Goal: Task Accomplishment & Management: Manage account settings

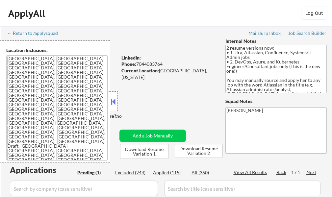
select select ""pending""
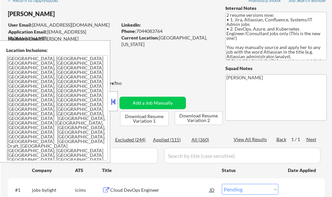
click at [112, 105] on button at bounding box center [113, 102] width 7 height 10
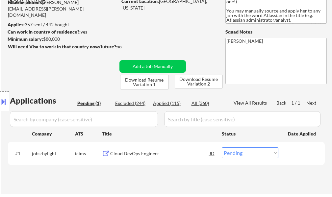
scroll to position [132, 0]
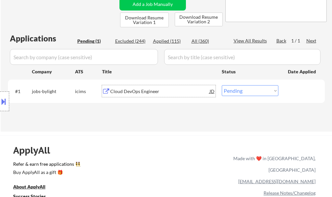
click at [133, 94] on div "Cloud DevOps Engineer" at bounding box center [159, 91] width 99 height 7
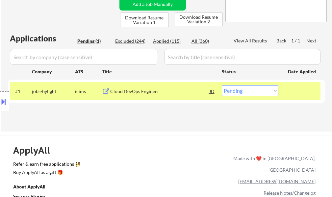
select select ""pending""
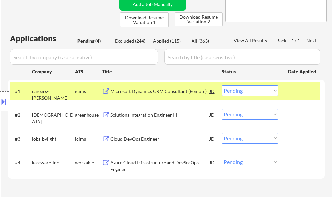
click at [255, 91] on select "Choose an option... Pending Applied Excluded (Questions) Excluded (Expired) Exc…" at bounding box center [250, 90] width 57 height 11
click at [222, 85] on select "Choose an option... Pending Applied Excluded (Questions) Excluded (Expired) Exc…" at bounding box center [250, 90] width 57 height 11
click at [297, 94] on div at bounding box center [302, 91] width 29 height 12
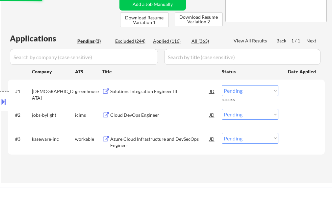
click at [168, 94] on div "Solutions Integration Engineer III" at bounding box center [159, 91] width 99 height 7
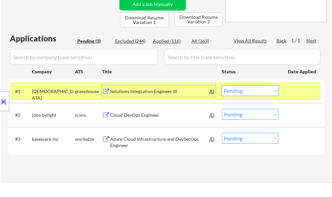
click at [234, 95] on select "Choose an option... Pending Applied Excluded (Questions) Excluded (Expired) Exc…" at bounding box center [250, 90] width 57 height 11
click at [222, 85] on select "Choose an option... Pending Applied Excluded (Questions) Excluded (Expired) Exc…" at bounding box center [250, 90] width 57 height 11
click at [302, 94] on div at bounding box center [302, 91] width 29 height 12
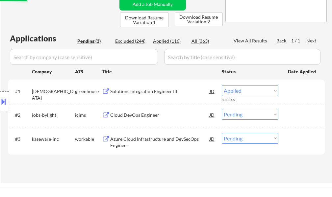
select select ""pending""
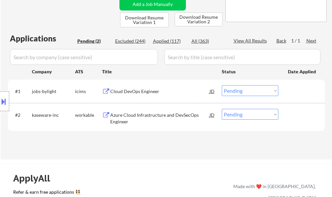
click at [130, 115] on div "Azure Cloud Infrastructure and DevSecOps Engineer" at bounding box center [159, 118] width 99 height 13
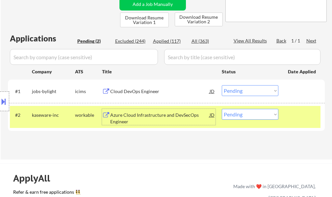
click at [308, 122] on div "#2 kaseware-inc workable Azure Cloud Infrastructure and DevSecOps Engineer JD C…" at bounding box center [165, 117] width 311 height 22
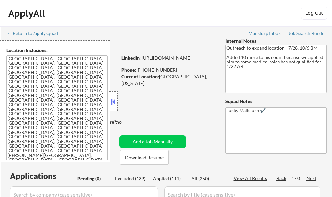
click at [112, 100] on button at bounding box center [113, 102] width 7 height 10
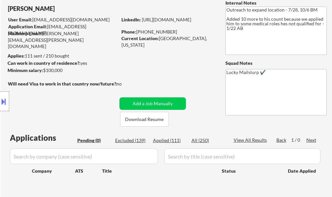
scroll to position [99, 0]
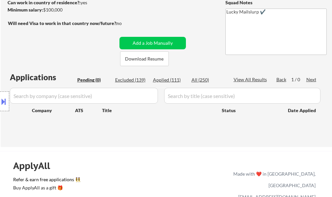
click at [1, 102] on button at bounding box center [3, 101] width 7 height 11
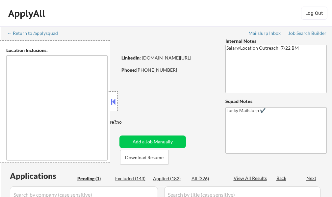
type textarea "Atlanta, GA Decatur, GA East Point, GA Brookhaven, GA Sandy Springs, GA Dunwood…"
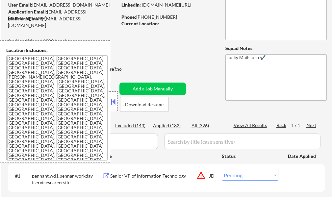
scroll to position [66, 0]
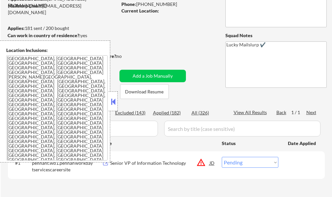
click at [113, 100] on button at bounding box center [113, 102] width 7 height 10
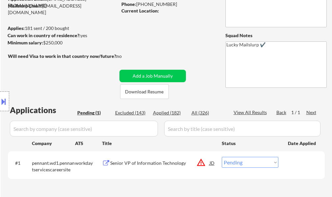
click at [150, 162] on div "Senior VP of Information Technology" at bounding box center [159, 163] width 99 height 7
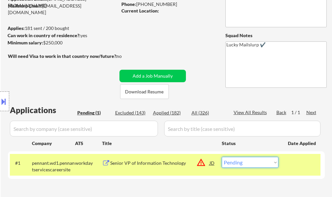
click at [246, 163] on select "Choose an option... Pending Applied Excluded (Questions) Excluded (Expired) Exc…" at bounding box center [250, 162] width 57 height 11
select select ""excluded__location_""
click at [222, 157] on select "Choose an option... Pending Applied Excluded (Questions) Excluded (Expired) Exc…" at bounding box center [250, 162] width 57 height 11
click at [298, 168] on div at bounding box center [302, 163] width 29 height 12
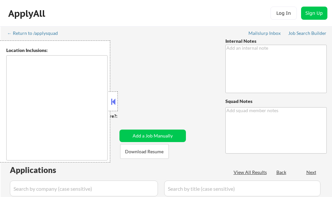
type textarea "🤖 AI answers OK Now only wants remote roles, so you can say he lives in ***Dall…"
type textarea "Lucky Mailslurp ✔️ [URL][DOMAIN_NAME]"
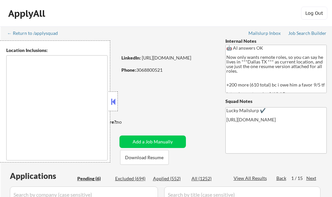
select select ""pending""
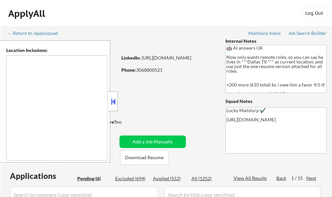
select select ""pending""
click at [115, 109] on div at bounding box center [113, 102] width 9 height 20
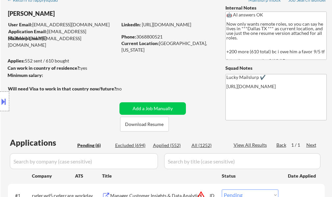
scroll to position [99, 0]
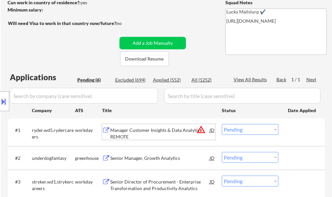
click at [142, 134] on div "Manager Customer Insights & Data Analytics - REMOTE" at bounding box center [159, 133] width 99 height 13
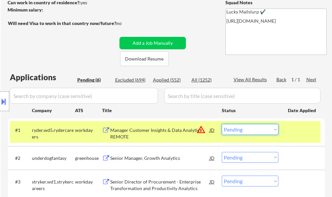
click at [255, 132] on select "Choose an option... Pending Applied Excluded (Questions) Excluded (Expired) Exc…" at bounding box center [250, 129] width 57 height 11
click at [222, 124] on select "Choose an option... Pending Applied Excluded (Questions) Excluded (Expired) Exc…" at bounding box center [250, 129] width 57 height 11
click at [290, 136] on div at bounding box center [302, 130] width 29 height 12
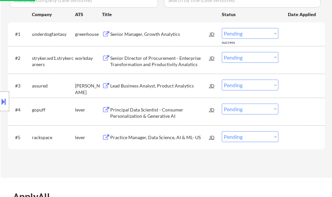
scroll to position [198, 0]
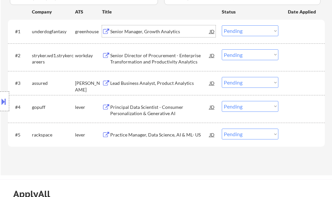
click at [141, 36] on div "Senior Manager, Growth Analytics" at bounding box center [159, 31] width 99 height 12
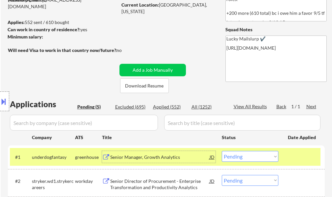
scroll to position [132, 0]
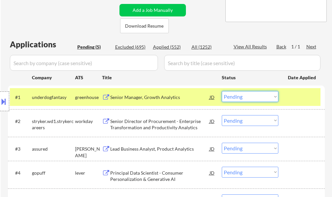
click at [240, 97] on select "Choose an option... Pending Applied Excluded (Questions) Excluded (Expired) Exc…" at bounding box center [250, 96] width 57 height 11
click at [222, 91] on select "Choose an option... Pending Applied Excluded (Questions) Excluded (Expired) Exc…" at bounding box center [250, 96] width 57 height 11
click at [289, 100] on div at bounding box center [302, 97] width 29 height 12
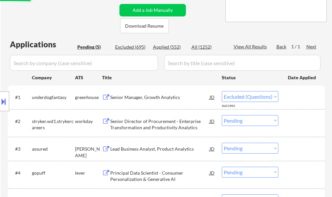
select select ""pending""
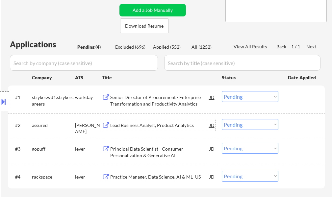
click at [157, 124] on div "Lead Business Analyst, Product Analytics" at bounding box center [159, 125] width 99 height 7
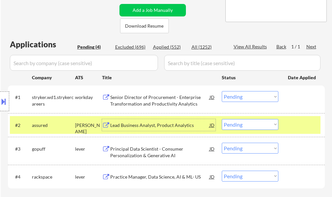
click at [239, 124] on select "Choose an option... Pending Applied Excluded (Questions) Excluded (Expired) Exc…" at bounding box center [250, 124] width 57 height 11
click at [222, 119] on select "Choose an option... Pending Applied Excluded (Questions) Excluded (Expired) Exc…" at bounding box center [250, 124] width 57 height 11
click at [291, 127] on div at bounding box center [302, 125] width 29 height 12
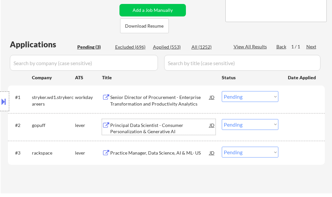
click at [135, 131] on div "Principal Data Scientist - Consumer Personalization & Generative AI" at bounding box center [159, 128] width 99 height 13
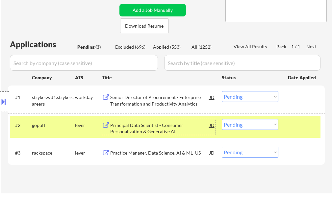
click at [236, 127] on select "Choose an option... Pending Applied Excluded (Questions) Excluded (Expired) Exc…" at bounding box center [250, 124] width 57 height 11
click at [222, 119] on select "Choose an option... Pending Applied Excluded (Questions) Excluded (Expired) Exc…" at bounding box center [250, 124] width 57 height 11
click at [294, 123] on div at bounding box center [302, 125] width 29 height 12
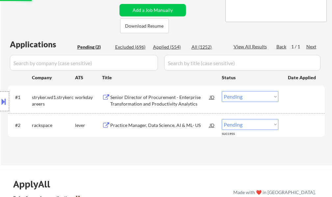
click at [137, 125] on div "Practice Manager, Data Science, AI & ML- US" at bounding box center [159, 125] width 99 height 7
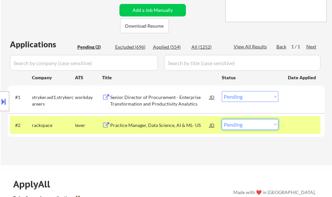
click at [261, 124] on select "Choose an option... Pending Applied Excluded (Questions) Excluded (Expired) Exc…" at bounding box center [250, 124] width 57 height 11
select select ""applied""
click at [222, 119] on select "Choose an option... Pending Applied Excluded (Questions) Excluded (Expired) Exc…" at bounding box center [250, 124] width 57 height 11
click at [292, 122] on div at bounding box center [302, 125] width 29 height 12
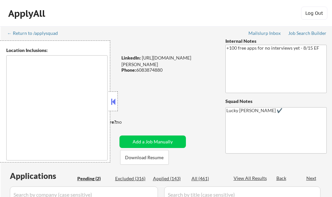
select select ""pending""
type textarea "remote"
click at [123, 98] on div "← Return to /applysquad Mailslurp Inbox Job Search Builder Katie Murray User Em…" at bounding box center [166, 159] width 329 height 266
click at [115, 101] on button at bounding box center [113, 102] width 7 height 10
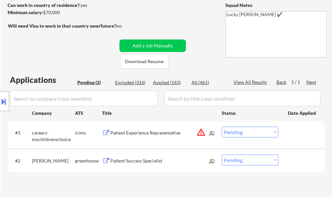
scroll to position [99, 0]
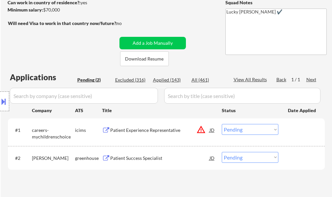
click at [140, 131] on div "Patient Experience Representative" at bounding box center [159, 130] width 99 height 7
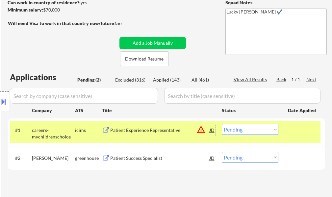
click at [248, 127] on select "Choose an option... Pending Applied Excluded (Questions) Excluded (Expired) Exc…" at bounding box center [250, 129] width 57 height 11
click at [222, 124] on select "Choose an option... Pending Applied Excluded (Questions) Excluded (Expired) Exc…" at bounding box center [250, 129] width 57 height 11
click at [298, 136] on div "#1 careers-mychildrenschoice icims Patient Experience Representative JD warning…" at bounding box center [165, 132] width 311 height 22
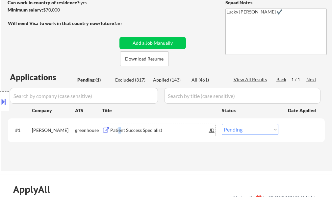
click at [120, 129] on div "Patient Success Specialist" at bounding box center [159, 130] width 99 height 7
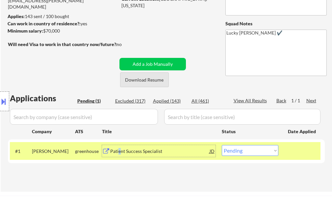
scroll to position [66, 0]
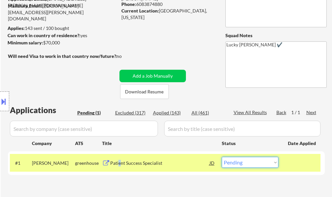
click at [257, 165] on select "Choose an option... Pending Applied Excluded (Questions) Excluded (Expired) Exc…" at bounding box center [250, 162] width 57 height 11
select select ""excluded__salary_""
click at [222, 157] on select "Choose an option... Pending Applied Excluded (Questions) Excluded (Expired) Exc…" at bounding box center [250, 162] width 57 height 11
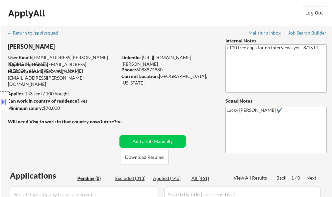
scroll to position [0, 0]
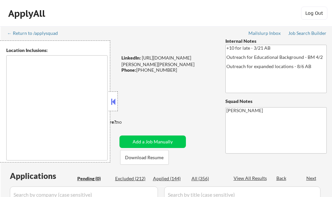
type textarea "[GEOGRAPHIC_DATA], [GEOGRAPHIC_DATA] [GEOGRAPHIC_DATA][PERSON_NAME], [GEOGRAPHI…"
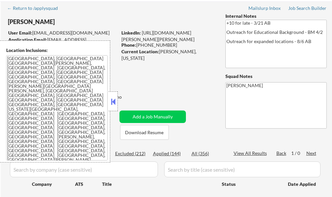
scroll to position [66, 0]
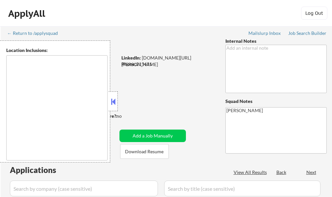
select select ""pending""
type textarea "remote"
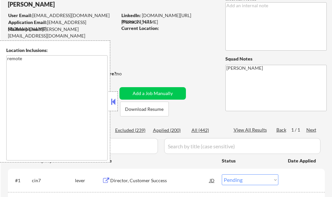
scroll to position [99, 0]
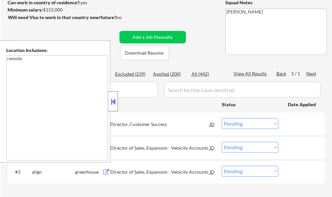
click at [109, 106] on div at bounding box center [113, 102] width 9 height 20
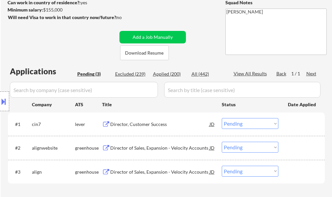
click at [136, 124] on div "Director, Customer Success" at bounding box center [159, 124] width 99 height 7
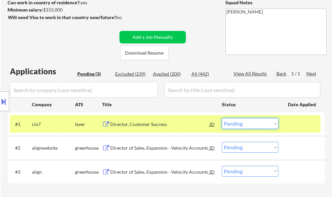
click at [241, 125] on select "Choose an option... Pending Applied Excluded (Questions) Excluded (Expired) Exc…" at bounding box center [250, 123] width 57 height 11
click at [222, 118] on select "Choose an option... Pending Applied Excluded (Questions) Excluded (Expired) Exc…" at bounding box center [250, 123] width 57 height 11
click at [303, 127] on div at bounding box center [302, 124] width 29 height 12
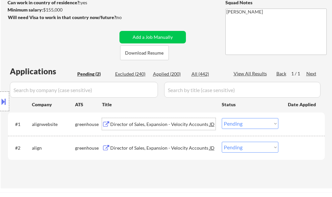
click at [175, 127] on div "Director of Sales, Expansion - Velocity Accounts" at bounding box center [159, 124] width 99 height 7
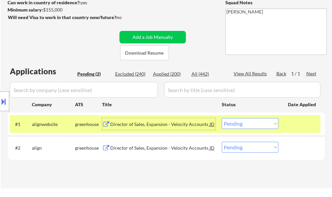
click at [249, 122] on select "Choose an option... Pending Applied Excluded (Questions) Excluded (Expired) Exc…" at bounding box center [250, 123] width 57 height 11
click at [222, 118] on select "Choose an option... Pending Applied Excluded (Questions) Excluded (Expired) Exc…" at bounding box center [250, 123] width 57 height 11
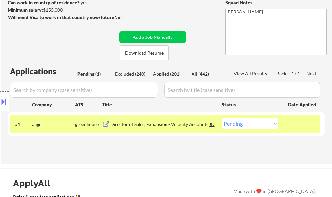
click at [164, 121] on div "Director of Sales, Expansion - Velocity Accounts" at bounding box center [159, 124] width 99 height 7
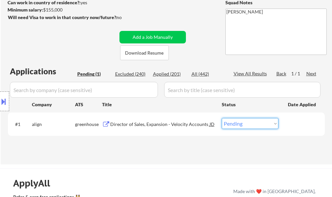
click at [257, 125] on select "Choose an option... Pending Applied Excluded (Questions) Excluded (Expired) Exc…" at bounding box center [250, 123] width 57 height 11
select select ""applied""
click at [222, 118] on select "Choose an option... Pending Applied Excluded (Questions) Excluded (Expired) Exc…" at bounding box center [250, 123] width 57 height 11
click at [297, 125] on div at bounding box center [302, 124] width 29 height 12
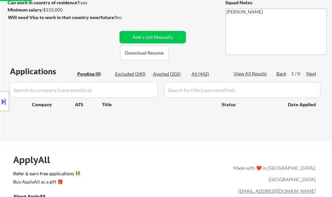
click at [297, 125] on div "Applications Pending (0) Excluded (240) Applied (202) All (442) View All Result…" at bounding box center [166, 97] width 317 height 63
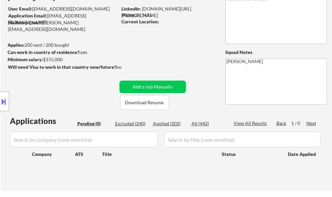
scroll to position [0, 0]
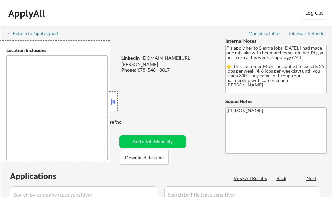
select select ""pending""
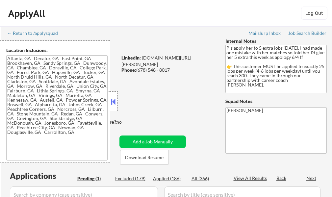
type textarea "[GEOGRAPHIC_DATA], [GEOGRAPHIC_DATA] [GEOGRAPHIC_DATA], [GEOGRAPHIC_DATA] [GEOG…"
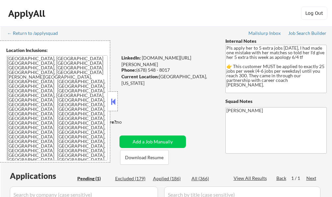
scroll to position [99, 0]
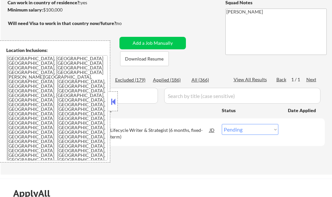
click at [116, 101] on button at bounding box center [113, 102] width 7 height 10
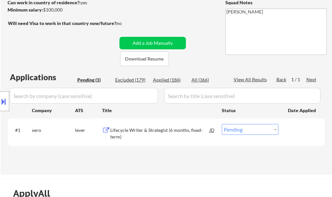
scroll to position [198, 0]
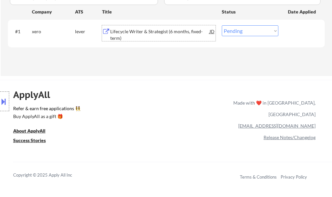
click at [119, 30] on div "Lifecycle Writer & Strategist (6 months, fixed-term)" at bounding box center [159, 34] width 99 height 13
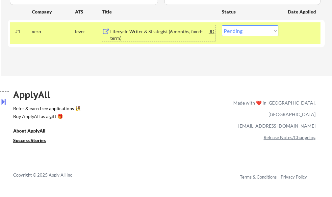
click at [247, 29] on select "Choose an option... Pending Applied Excluded (Questions) Excluded (Expired) Exc…" at bounding box center [250, 30] width 57 height 11
select select ""applied""
click at [222, 25] on select "Choose an option... Pending Applied Excluded (Questions) Excluded (Expired) Exc…" at bounding box center [250, 30] width 57 height 11
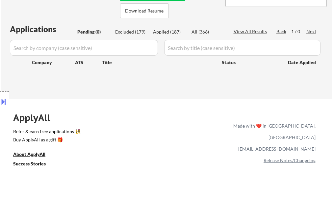
scroll to position [99, 0]
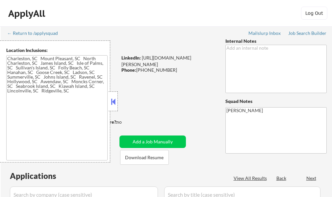
type textarea "[GEOGRAPHIC_DATA], [GEOGRAPHIC_DATA], [GEOGRAPHIC_DATA] [GEOGRAPHIC_DATA], [GEO…"
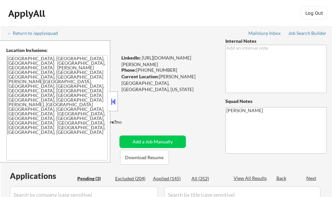
select select ""pending""
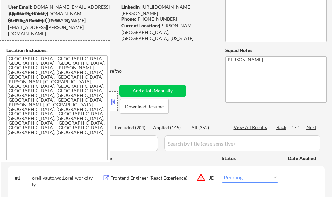
scroll to position [99, 0]
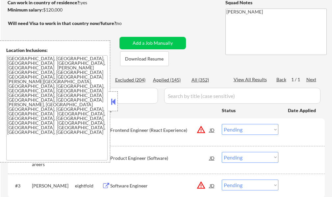
click at [116, 105] on button at bounding box center [113, 102] width 7 height 10
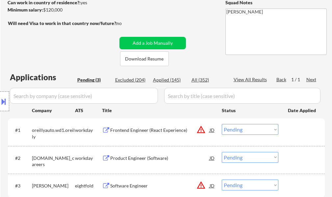
click at [126, 133] on div "Frontend Engineer (React Experience)" at bounding box center [159, 130] width 99 height 7
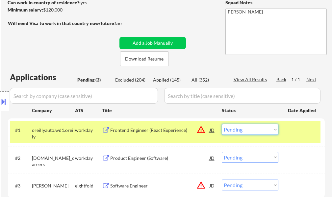
click at [259, 130] on select "Choose an option... Pending Applied Excluded (Questions) Excluded (Expired) Exc…" at bounding box center [250, 129] width 57 height 11
click at [1, 99] on button at bounding box center [3, 101] width 7 height 11
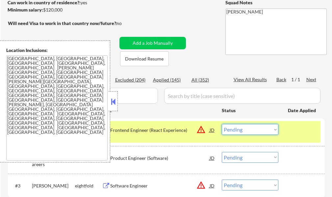
click at [253, 128] on select "Choose an option... Pending Applied Excluded (Questions) Excluded (Expired) Exc…" at bounding box center [250, 129] width 57 height 11
click at [222, 124] on select "Choose an option... Pending Applied Excluded (Questions) Excluded (Expired) Exc…" at bounding box center [250, 129] width 57 height 11
click at [108, 103] on div "Location Inclusions: Charleston, SC Mount Pleasant, SC North Charleston, SC Jam…" at bounding box center [55, 102] width 110 height 122
click at [112, 104] on button at bounding box center [113, 102] width 7 height 10
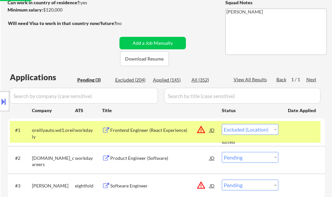
select select ""pending""
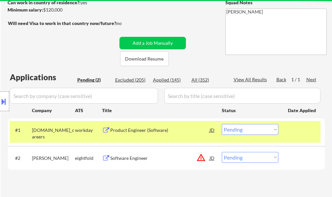
click at [306, 136] on div at bounding box center [302, 130] width 29 height 12
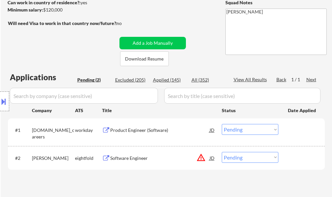
click at [131, 158] on div "Software Engineer" at bounding box center [159, 158] width 99 height 7
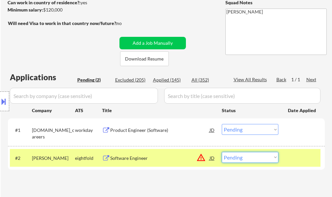
click at [259, 156] on select "Choose an option... Pending Applied Excluded (Questions) Excluded (Expired) Exc…" at bounding box center [250, 157] width 57 height 11
select select ""excluded__location_""
click at [222, 152] on select "Choose an option... Pending Applied Excluded (Questions) Excluded (Expired) Exc…" at bounding box center [250, 157] width 57 height 11
click at [295, 155] on div at bounding box center [302, 158] width 29 height 12
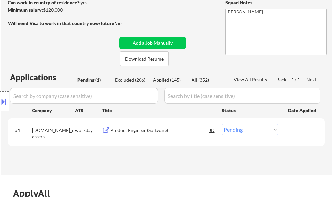
click at [144, 132] on div "Product Engineer (Software)" at bounding box center [159, 130] width 99 height 7
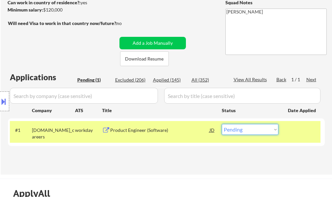
click at [244, 128] on select "Choose an option... Pending Applied Excluded (Questions) Excluded (Expired) Exc…" at bounding box center [250, 129] width 57 height 11
select select ""excluded__expired_""
click at [222, 124] on select "Choose an option... Pending Applied Excluded (Questions) Excluded (Expired) Exc…" at bounding box center [250, 129] width 57 height 11
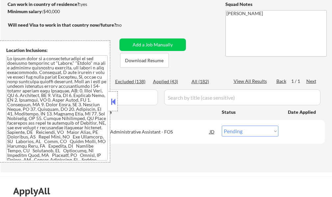
scroll to position [99, 0]
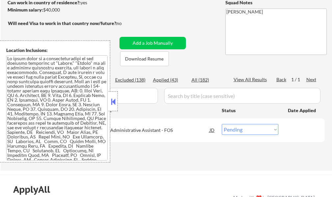
click at [153, 130] on div "Administrative Assistant - FOS" at bounding box center [159, 130] width 99 height 7
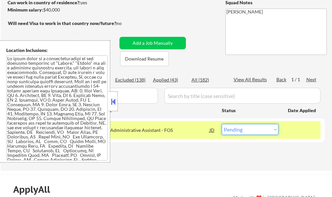
click at [238, 133] on select "Choose an option... Pending Applied Excluded (Questions) Excluded (Expired) Exc…" at bounding box center [250, 129] width 57 height 11
select select ""excluded__expired_""
click at [222, 124] on select "Choose an option... Pending Applied Excluded (Questions) Excluded (Expired) Exc…" at bounding box center [250, 129] width 57 height 11
click at [113, 103] on button at bounding box center [113, 102] width 7 height 10
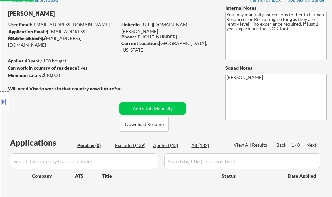
scroll to position [33, 0]
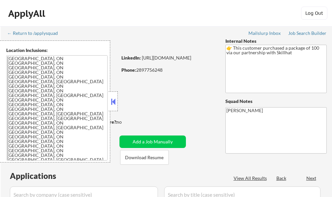
select select ""pending""
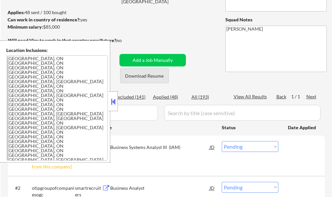
scroll to position [99, 0]
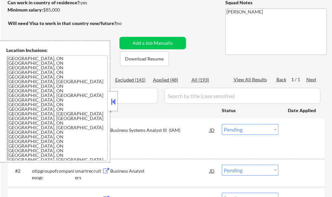
click at [117, 105] on button at bounding box center [113, 102] width 7 height 10
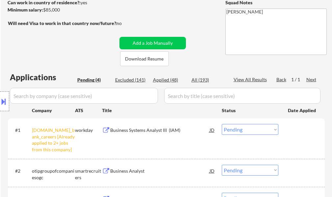
click at [259, 128] on select "Choose an option... Pending Applied Excluded (Questions) Excluded (Expired) Exc…" at bounding box center [250, 129] width 57 height 11
click at [222, 124] on select "Choose an option... Pending Applied Excluded (Questions) Excluded (Expired) Exc…" at bounding box center [250, 129] width 57 height 11
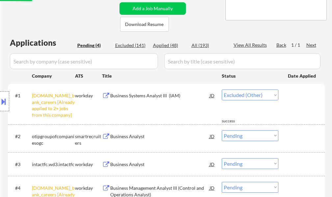
scroll to position [165, 0]
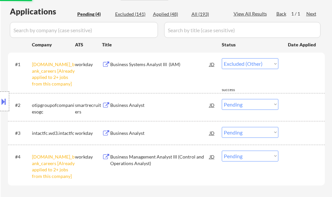
select select ""pending""
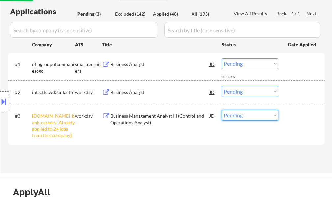
click at [251, 119] on select "Choose an option... Pending Applied Excluded (Questions) Excluded (Expired) Exc…" at bounding box center [250, 115] width 57 height 11
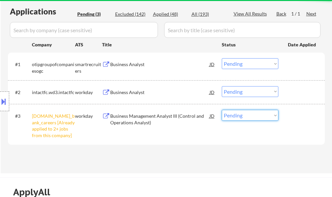
select select ""excluded__other_""
click at [222, 110] on select "Choose an option... Pending Applied Excluded (Questions) Excluded (Expired) Exc…" at bounding box center [250, 115] width 57 height 11
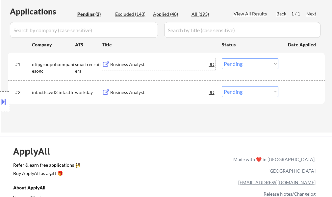
click at [126, 67] on div "Business Analyst" at bounding box center [159, 64] width 99 height 7
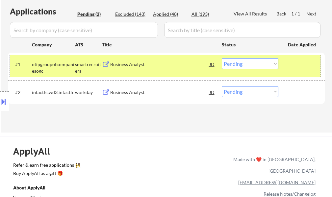
click at [293, 63] on div at bounding box center [302, 64] width 29 height 12
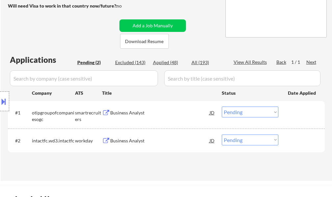
scroll to position [132, 0]
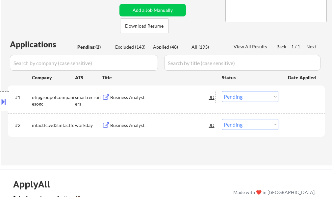
click at [143, 100] on div "Business Analyst" at bounding box center [159, 97] width 99 height 7
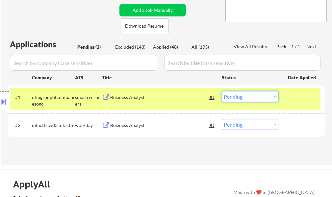
click at [245, 99] on select "Choose an option... Pending Applied Excluded (Questions) Excluded (Expired) Exc…" at bounding box center [250, 96] width 57 height 11
click at [222, 91] on select "Choose an option... Pending Applied Excluded (Questions) Excluded (Expired) Exc…" at bounding box center [250, 96] width 57 height 11
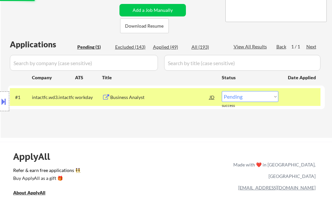
click at [295, 101] on div at bounding box center [302, 97] width 29 height 12
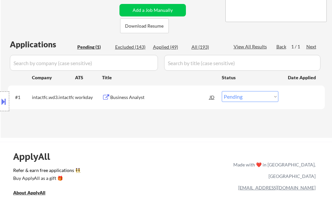
click at [139, 99] on div "Business Analyst" at bounding box center [159, 97] width 99 height 7
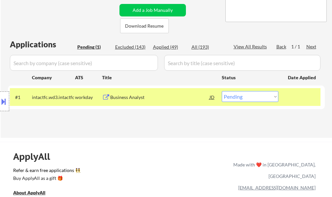
click at [5, 101] on button at bounding box center [3, 101] width 7 height 11
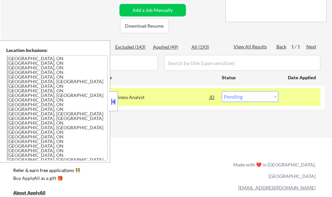
drag, startPoint x: 112, startPoint y: 102, endPoint x: 121, endPoint y: 80, distance: 24.1
click at [112, 102] on button at bounding box center [113, 102] width 7 height 10
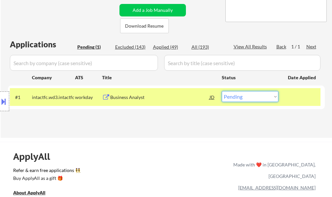
click at [239, 99] on select "Choose an option... Pending Applied Excluded (Questions) Excluded (Expired) Exc…" at bounding box center [250, 96] width 57 height 11
select select ""applied""
click at [222, 91] on select "Choose an option... Pending Applied Excluded (Questions) Excluded (Expired) Exc…" at bounding box center [250, 96] width 57 height 11
click at [309, 97] on div at bounding box center [302, 97] width 29 height 12
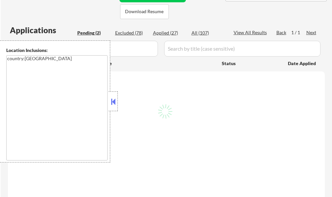
select select ""pending""
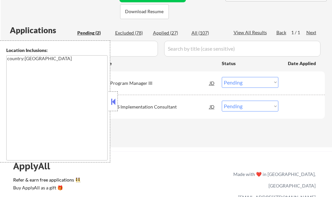
scroll to position [173, 0]
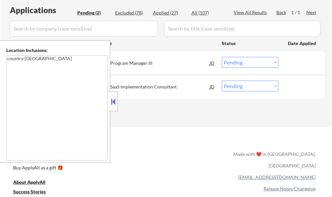
click at [113, 107] on div at bounding box center [113, 102] width 9 height 20
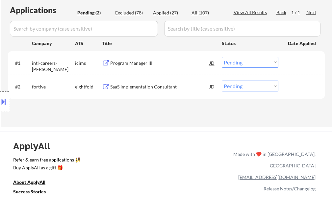
click at [125, 64] on div "Program Manager III" at bounding box center [159, 63] width 99 height 7
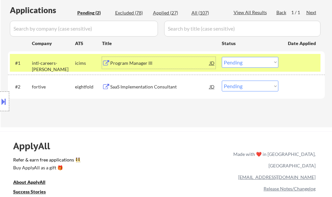
click at [287, 61] on div "#1 intl-careers-verathon icims Program Manager III JD Choose an option... Pendi…" at bounding box center [165, 63] width 311 height 18
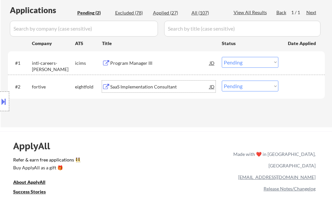
click at [166, 85] on div "SaaS Implementation Consultant" at bounding box center [159, 87] width 99 height 7
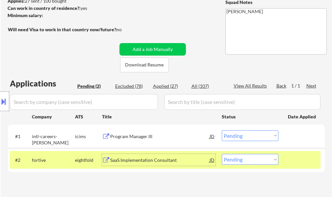
scroll to position [140, 0]
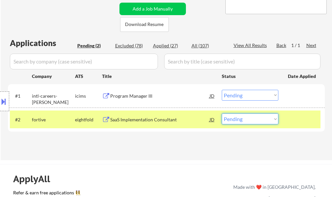
click at [248, 120] on select "Choose an option... Pending Applied Excluded (Questions) Excluded (Expired) Exc…" at bounding box center [250, 119] width 57 height 11
click at [261, 121] on select "Choose an option... Pending Applied Excluded (Questions) Excluded (Expired) Exc…" at bounding box center [250, 119] width 57 height 11
select select ""applied""
click at [222, 114] on select "Choose an option... Pending Applied Excluded (Questions) Excluded (Expired) Exc…" at bounding box center [250, 119] width 57 height 11
click at [304, 122] on div at bounding box center [302, 120] width 29 height 12
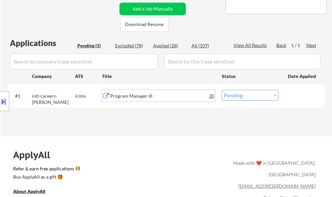
click at [124, 96] on div "Program Manager III" at bounding box center [159, 96] width 99 height 7
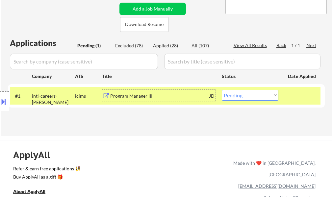
click at [253, 94] on select "Choose an option... Pending Applied Excluded (Questions) Excluded (Expired) Exc…" at bounding box center [250, 95] width 57 height 11
select select ""applied""
click at [222, 90] on select "Choose an option... Pending Applied Excluded (Questions) Excluded (Expired) Exc…" at bounding box center [250, 95] width 57 height 11
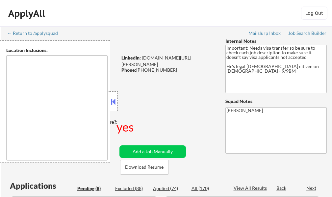
type textarea "[GEOGRAPHIC_DATA], [GEOGRAPHIC_DATA] [GEOGRAPHIC_DATA], [GEOGRAPHIC_DATA] [GEOG…"
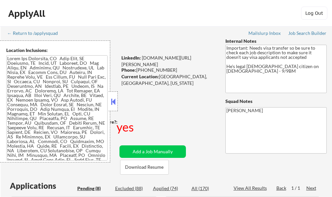
select select ""pending""
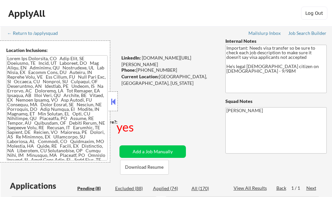
select select ""pending""
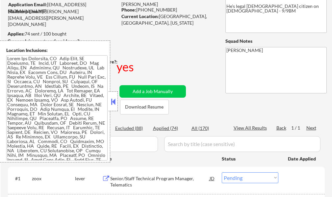
scroll to position [66, 0]
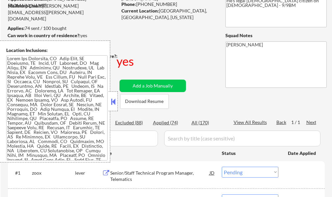
click at [111, 104] on button at bounding box center [113, 102] width 7 height 10
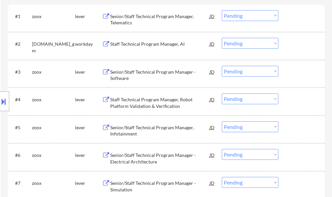
scroll to position [165, 0]
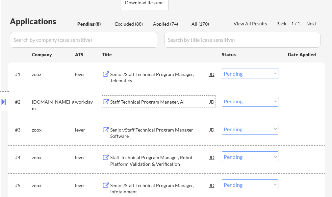
click at [144, 102] on div "Staff Technical Program Manager, AI" at bounding box center [159, 102] width 99 height 7
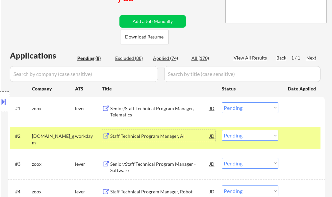
scroll to position [132, 0]
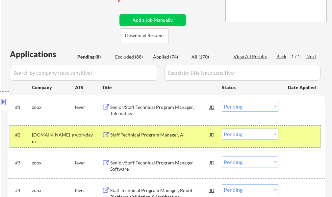
click at [300, 134] on div at bounding box center [302, 135] width 29 height 12
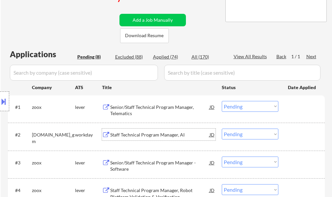
click at [161, 134] on div "Staff Technical Program Manager, AI" at bounding box center [159, 135] width 99 height 7
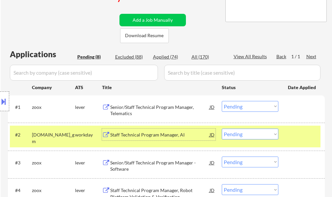
click at [240, 136] on select "Choose an option... Pending Applied Excluded (Questions) Excluded (Expired) Exc…" at bounding box center [250, 134] width 57 height 11
click at [222, 129] on select "Choose an option... Pending Applied Excluded (Questions) Excluded (Expired) Exc…" at bounding box center [250, 134] width 57 height 11
select select ""pending""
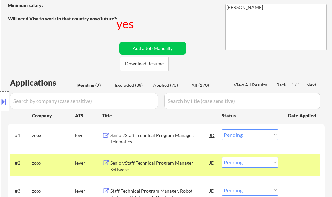
scroll to position [99, 0]
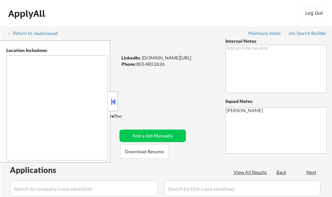
type textarea "[GEOGRAPHIC_DATA], [GEOGRAPHIC_DATA] [GEOGRAPHIC_DATA], [GEOGRAPHIC_DATA] [GEOG…"
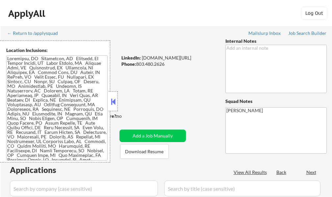
select select ""pending""
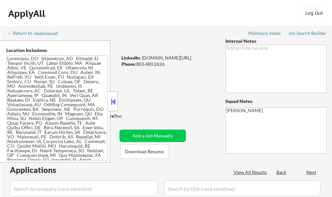
select select ""pending""
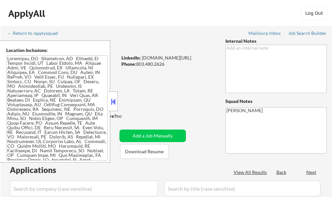
select select ""pending""
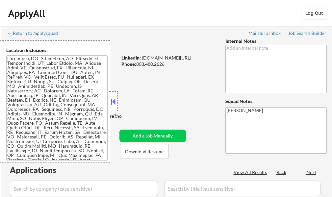
select select ""pending""
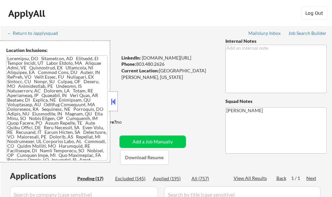
click at [114, 99] on button at bounding box center [113, 102] width 7 height 10
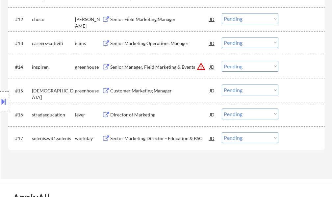
scroll to position [527, 0]
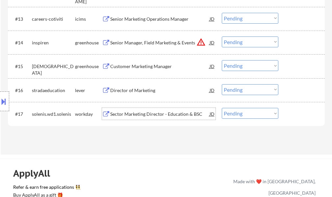
click at [130, 119] on div "Sector Marketing Director - Education & BSC" at bounding box center [159, 114] width 99 height 12
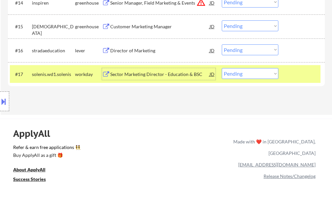
scroll to position [593, 0]
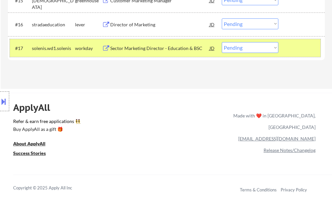
drag, startPoint x: 301, startPoint y: 49, endPoint x: 236, endPoint y: 40, distance: 65.9
click at [300, 49] on div at bounding box center [302, 48] width 29 height 12
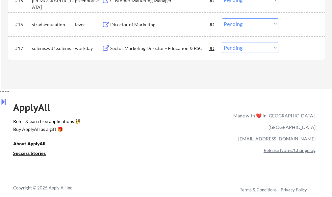
click at [160, 50] on div "Sector Marketing Director - Education & BSC" at bounding box center [159, 48] width 99 height 7
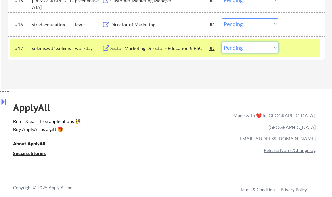
click at [247, 50] on select "Choose an option... Pending Applied Excluded (Questions) Excluded (Expired) Exc…" at bounding box center [250, 47] width 57 height 11
select select ""applied""
click at [222, 42] on select "Choose an option... Pending Applied Excluded (Questions) Excluded (Expired) Exc…" at bounding box center [250, 47] width 57 height 11
click at [299, 55] on div "#17 solenis.wd1.solenis workday Sector Marketing Director - Education & BSC JD …" at bounding box center [165, 48] width 311 height 18
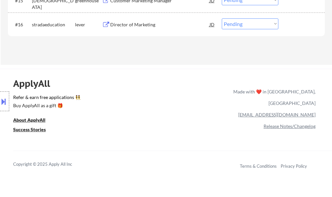
click at [148, 22] on div "Director of Marketing" at bounding box center [159, 24] width 99 height 7
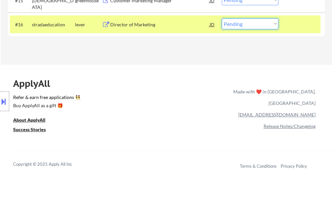
click at [230, 25] on select "Choose an option... Pending Applied Excluded (Questions) Excluded (Expired) Exc…" at bounding box center [250, 23] width 57 height 11
select select ""applied""
click at [222, 18] on select "Choose an option... Pending Applied Excluded (Questions) Excluded (Expired) Exc…" at bounding box center [250, 23] width 57 height 11
click at [302, 27] on div at bounding box center [302, 24] width 29 height 12
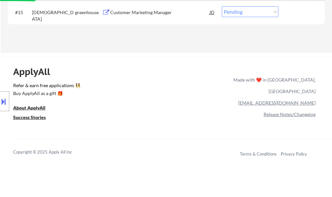
scroll to position [560, 0]
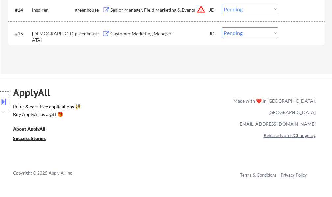
click at [150, 35] on div "Customer Marketing Manager" at bounding box center [159, 33] width 99 height 7
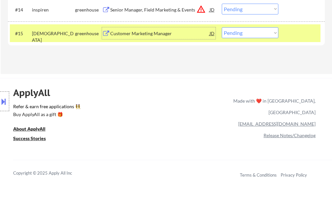
click at [231, 34] on select "Choose an option... Pending Applied Excluded (Questions) Excluded (Expired) Exc…" at bounding box center [250, 32] width 57 height 11
select select ""excluded""
click at [222, 27] on select "Choose an option... Pending Applied Excluded (Questions) Excluded (Expired) Exc…" at bounding box center [250, 32] width 57 height 11
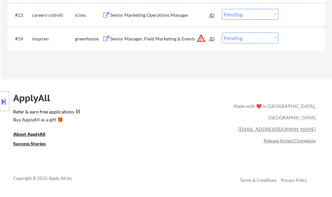
scroll to position [461, 0]
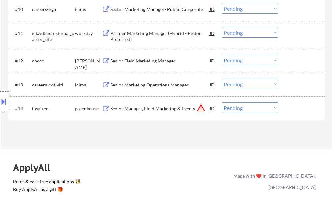
click at [151, 110] on div "Senior Manager, Field Marketing & Events" at bounding box center [159, 108] width 99 height 7
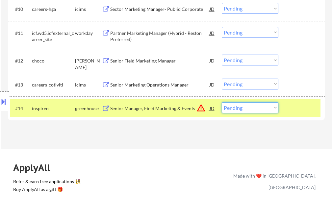
click at [243, 106] on select "Choose an option... Pending Applied Excluded (Questions) Excluded (Expired) Exc…" at bounding box center [250, 107] width 57 height 11
select select ""applied""
click at [222, 102] on select "Choose an option... Pending Applied Excluded (Questions) Excluded (Expired) Exc…" at bounding box center [250, 107] width 57 height 11
click at [292, 107] on div at bounding box center [302, 108] width 29 height 12
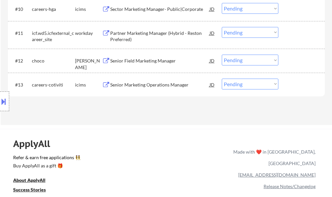
click at [167, 60] on div "Senior Field Marketing Manager" at bounding box center [159, 61] width 99 height 7
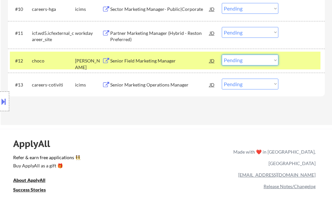
click at [239, 61] on select "Choose an option... Pending Applied Excluded (Questions) Excluded (Expired) Exc…" at bounding box center [250, 60] width 57 height 11
click at [222, 55] on select "Choose an option... Pending Applied Excluded (Questions) Excluded (Expired) Exc…" at bounding box center [250, 60] width 57 height 11
click at [303, 55] on div at bounding box center [302, 61] width 29 height 12
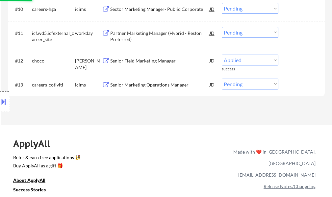
select select ""pending""
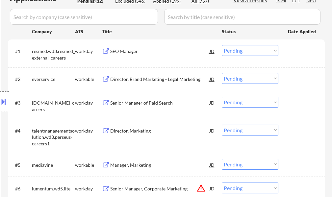
scroll to position [198, 0]
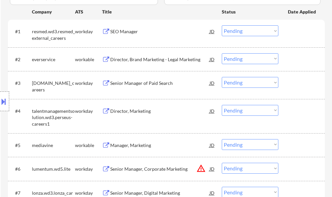
click at [154, 61] on div "Director, Brand Marketing - Legal Marketing" at bounding box center [159, 59] width 99 height 7
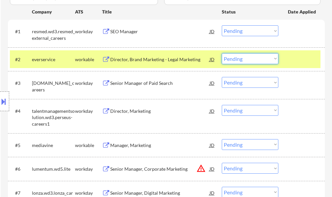
click at [249, 59] on select "Choose an option... Pending Applied Excluded (Questions) Excluded (Expired) Exc…" at bounding box center [250, 58] width 57 height 11
click at [222, 53] on select "Choose an option... Pending Applied Excluded (Questions) Excluded (Expired) Exc…" at bounding box center [250, 58] width 57 height 11
select select ""pending""
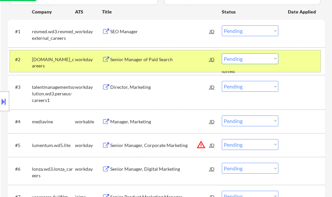
click at [307, 60] on div at bounding box center [302, 59] width 29 height 12
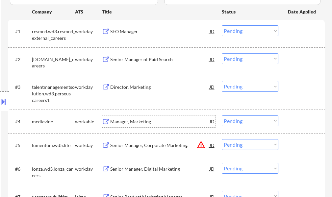
click at [135, 120] on div "Manager, Marketing" at bounding box center [159, 122] width 99 height 7
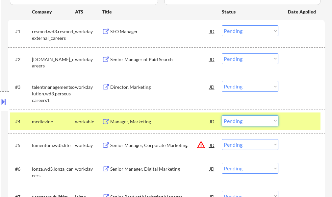
click at [250, 123] on select "Choose an option... Pending Applied Excluded (Questions) Excluded (Expired) Exc…" at bounding box center [250, 121] width 57 height 11
click at [222, 116] on select "Choose an option... Pending Applied Excluded (Questions) Excluded (Expired) Exc…" at bounding box center [250, 121] width 57 height 11
click at [302, 124] on div at bounding box center [302, 122] width 29 height 12
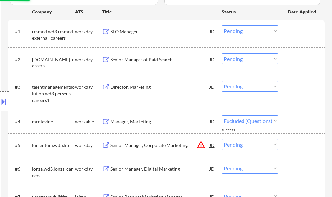
select select ""pending""
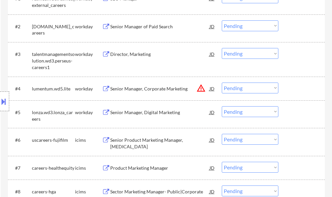
scroll to position [132, 0]
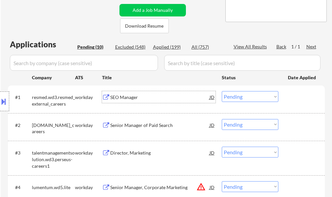
click at [119, 100] on div "SEO Manager" at bounding box center [159, 97] width 99 height 7
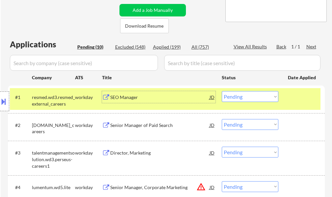
click at [250, 98] on select "Choose an option... Pending Applied Excluded (Questions) Excluded (Expired) Exc…" at bounding box center [250, 96] width 57 height 11
click at [222, 91] on select "Choose an option... Pending Applied Excluded (Questions) Excluded (Expired) Exc…" at bounding box center [250, 96] width 57 height 11
click at [290, 101] on div at bounding box center [302, 97] width 29 height 12
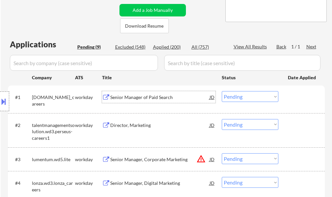
click at [131, 99] on div "Senior Manager of Paid Search" at bounding box center [159, 97] width 99 height 7
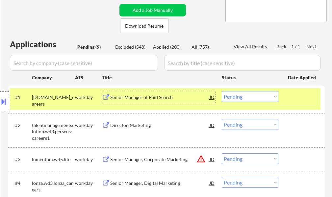
click at [233, 99] on select "Choose an option... Pending Applied Excluded (Questions) Excluded (Expired) Exc…" at bounding box center [250, 96] width 57 height 11
click at [222, 91] on select "Choose an option... Pending Applied Excluded (Questions) Excluded (Expired) Exc…" at bounding box center [250, 96] width 57 height 11
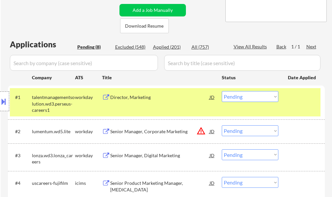
click at [294, 98] on div at bounding box center [302, 97] width 29 height 12
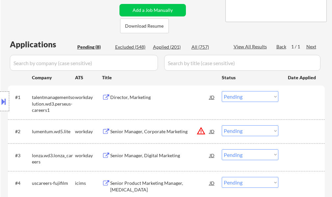
click at [131, 95] on div "Director, Marketing" at bounding box center [159, 97] width 99 height 7
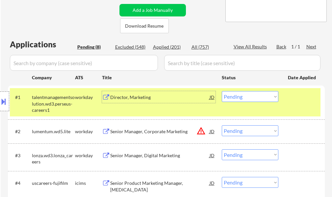
click at [246, 97] on select "Choose an option... Pending Applied Excluded (Questions) Excluded (Expired) Exc…" at bounding box center [250, 96] width 57 height 11
click at [222, 91] on select "Choose an option... Pending Applied Excluded (Questions) Excluded (Expired) Exc…" at bounding box center [250, 96] width 57 height 11
click at [295, 104] on div "#1 talentmanagementsolution.wd3.perseus-careers1 workday Director, Marketing JD…" at bounding box center [165, 102] width 311 height 28
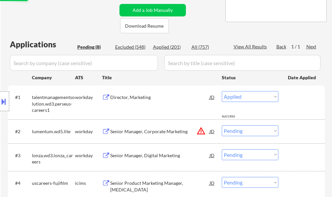
select select ""pending""
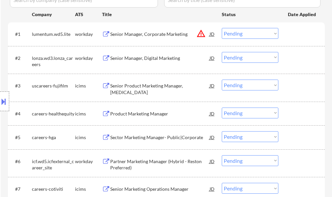
scroll to position [231, 0]
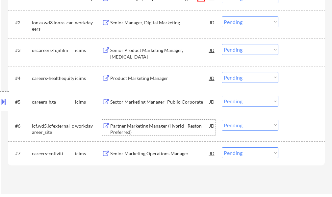
click at [163, 126] on div "Partner Marketing Manager (Hybrid - Reston Preferred)" at bounding box center [159, 129] width 99 height 13
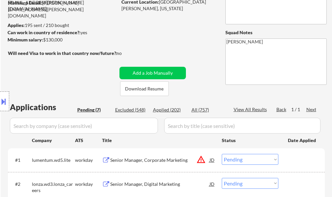
scroll to position [66, 0]
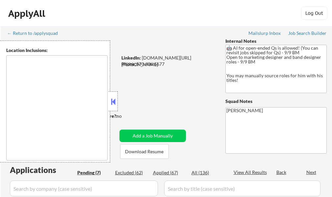
type textarea "remote"
select select ""pending""
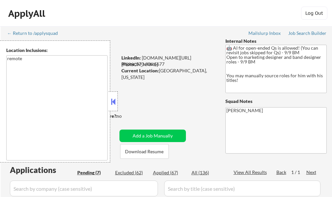
select select ""pending""
click at [114, 106] on button at bounding box center [113, 102] width 7 height 10
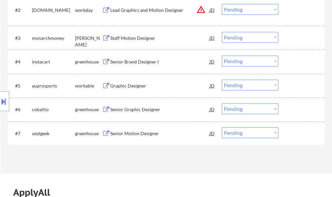
scroll to position [296, 0]
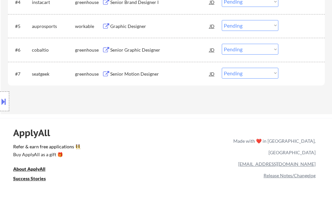
click at [129, 77] on div "Senior Motion Designer" at bounding box center [159, 74] width 99 height 7
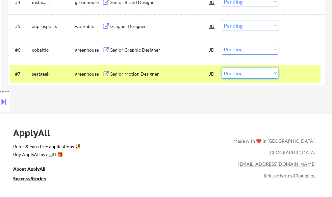
click at [246, 74] on select "Choose an option... Pending Applied Excluded (Questions) Excluded (Expired) Exc…" at bounding box center [250, 73] width 57 height 11
select select ""applied""
click at [222, 68] on select "Choose an option... Pending Applied Excluded (Questions) Excluded (Expired) Exc…" at bounding box center [250, 73] width 57 height 11
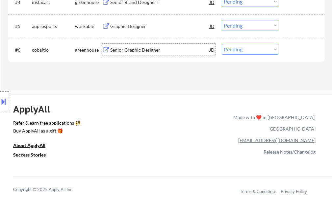
click at [157, 51] on div "Senior Graphic Designer" at bounding box center [159, 50] width 99 height 7
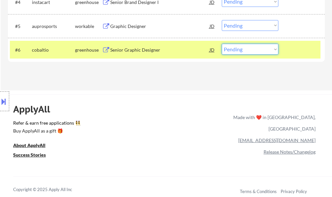
click at [242, 50] on select "Choose an option... Pending Applied Excluded (Questions) Excluded (Expired) Exc…" at bounding box center [250, 49] width 57 height 11
select select ""applied""
click at [222, 44] on select "Choose an option... Pending Applied Excluded (Questions) Excluded (Expired) Exc…" at bounding box center [250, 49] width 57 height 11
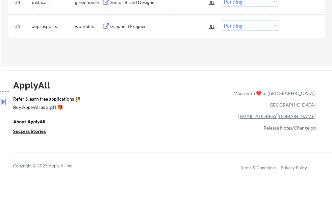
click at [146, 27] on div "Graphic Designer" at bounding box center [159, 26] width 99 height 7
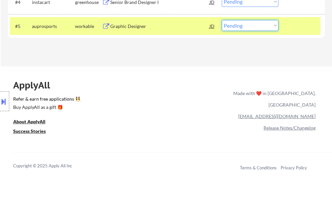
click at [227, 25] on select "Choose an option... Pending Applied Excluded (Questions) Excluded (Expired) Exc…" at bounding box center [250, 25] width 57 height 11
select select ""excluded""
click at [222, 20] on select "Choose an option... Pending Applied Excluded (Questions) Excluded (Expired) Exc…" at bounding box center [250, 25] width 57 height 11
click at [296, 26] on div at bounding box center [302, 26] width 29 height 12
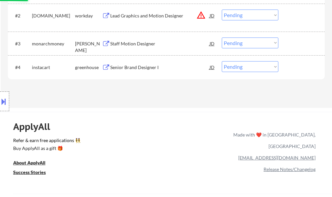
scroll to position [231, 0]
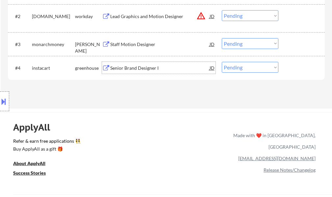
click at [127, 68] on div "Senior Brand Designer I" at bounding box center [159, 68] width 99 height 7
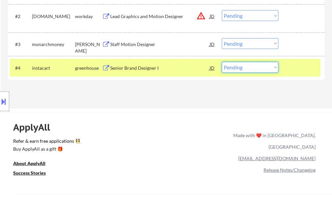
click at [242, 71] on select "Choose an option... Pending Applied Excluded (Questions) Excluded (Expired) Exc…" at bounding box center [250, 67] width 57 height 11
select select ""applied""
click at [222, 62] on select "Choose an option... Pending Applied Excluded (Questions) Excluded (Expired) Exc…" at bounding box center [250, 67] width 57 height 11
click at [284, 66] on div "#4 instacart greenhouse Senior Brand Designer I JD Choose an option... Pending …" at bounding box center [165, 68] width 311 height 18
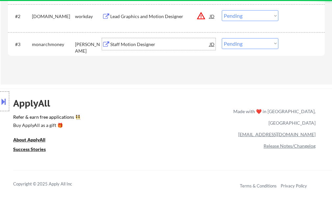
click at [141, 42] on div "Staff Motion Designer" at bounding box center [159, 44] width 99 height 7
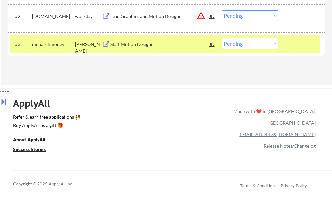
click at [239, 42] on select "Choose an option... Pending Applied Excluded (Questions) Excluded (Expired) Exc…" at bounding box center [250, 43] width 57 height 11
select select ""applied""
click at [222, 38] on select "Choose an option... Pending Applied Excluded (Questions) Excluded (Expired) Exc…" at bounding box center [250, 43] width 57 height 11
click at [291, 41] on div at bounding box center [302, 44] width 29 height 12
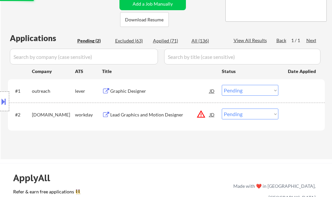
scroll to position [132, 0]
click at [140, 92] on div "Graphic Designer" at bounding box center [159, 91] width 99 height 7
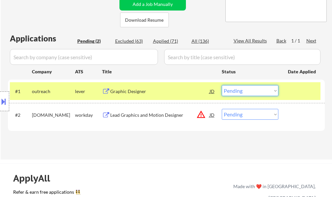
click at [242, 92] on select "Choose an option... Pending Applied Excluded (Questions) Excluded (Expired) Exc…" at bounding box center [250, 90] width 57 height 11
click at [222, 85] on select "Choose an option... Pending Applied Excluded (Questions) Excluded (Expired) Exc…" at bounding box center [250, 90] width 57 height 11
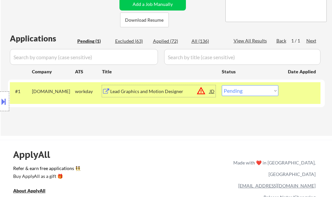
click at [169, 93] on div "Lead Graphics and Motion Designer" at bounding box center [159, 91] width 99 height 7
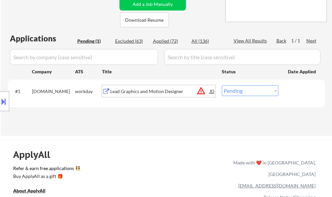
click at [246, 93] on select "Choose an option... Pending Applied Excluded (Questions) Excluded (Expired) Exc…" at bounding box center [250, 90] width 57 height 11
select select ""excluded__expired_""
click at [222, 85] on select "Choose an option... Pending Applied Excluded (Questions) Excluded (Expired) Exc…" at bounding box center [250, 90] width 57 height 11
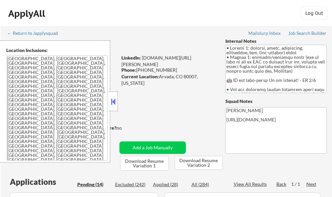
select select ""pending""
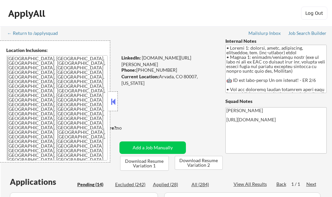
select select ""pending""
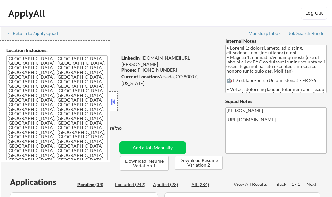
select select ""pending""
click at [116, 104] on button at bounding box center [113, 102] width 7 height 10
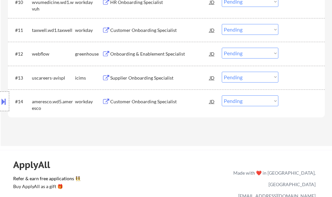
scroll to position [461, 0]
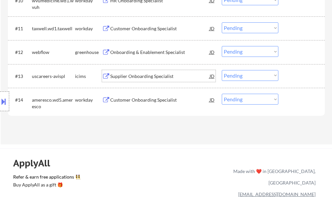
click at [138, 74] on div "Supplier Onboarding Specialist" at bounding box center [159, 76] width 99 height 7
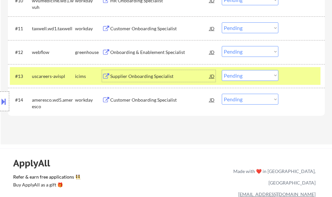
click at [173, 37] on div "#11 taxwell.wd1.taxwell workday Customer Onboarding Specialist JD Choose an opt…" at bounding box center [165, 28] width 311 height 18
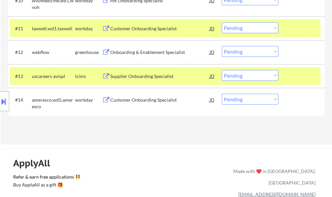
click at [169, 37] on div "#11 taxwell.wd1.taxwell workday Customer Onboarding Specialist JD Choose an opt…" at bounding box center [165, 28] width 311 height 18
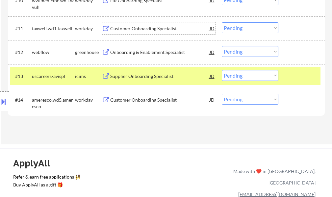
click at [169, 28] on div "Customer Onboarding Specialist" at bounding box center [159, 28] width 99 height 7
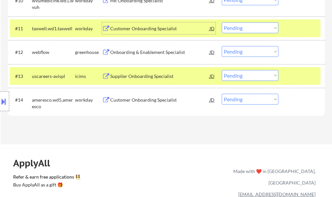
click at [298, 79] on div at bounding box center [302, 76] width 29 height 12
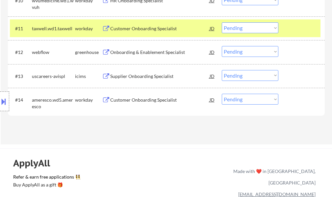
click at [294, 25] on div at bounding box center [302, 28] width 29 height 12
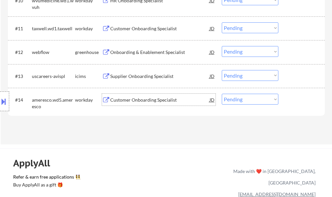
click at [142, 100] on div "Customer Onboarding Specialist" at bounding box center [159, 100] width 99 height 7
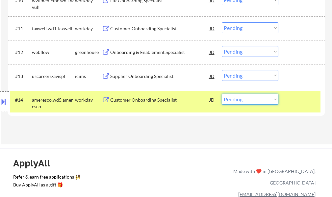
click at [240, 101] on select "Choose an option... Pending Applied Excluded (Questions) Excluded (Expired) Exc…" at bounding box center [250, 99] width 57 height 11
select select ""applied""
click at [222, 94] on select "Choose an option... Pending Applied Excluded (Questions) Excluded (Expired) Exc…" at bounding box center [250, 99] width 57 height 11
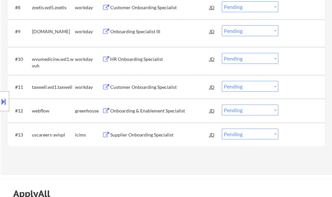
scroll to position [409, 0]
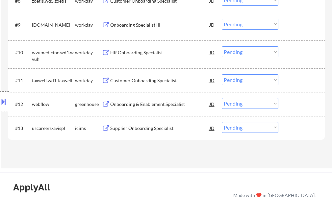
click at [161, 105] on div "Onboarding & Enablement Specialist" at bounding box center [159, 104] width 99 height 7
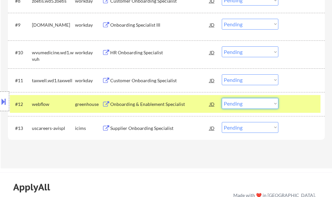
click at [253, 100] on select "Choose an option... Pending Applied Excluded (Questions) Excluded (Expired) Exc…" at bounding box center [250, 103] width 57 height 11
click at [222, 98] on select "Choose an option... Pending Applied Excluded (Questions) Excluded (Expired) Exc…" at bounding box center [250, 103] width 57 height 11
click at [292, 102] on div at bounding box center [302, 104] width 29 height 12
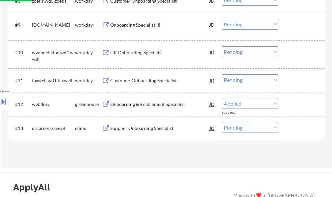
select select ""pending""
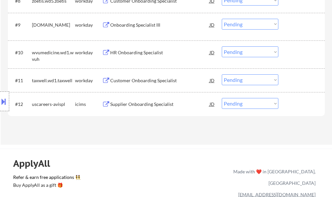
click at [137, 84] on div "Customer Onboarding Specialist" at bounding box center [159, 80] width 99 height 12
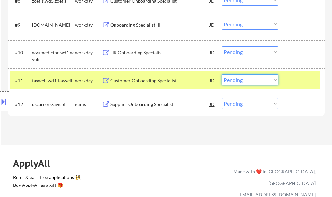
click at [230, 78] on select "Choose an option... Pending Applied Excluded (Questions) Excluded (Expired) Exc…" at bounding box center [250, 79] width 57 height 11
click at [222, 74] on select "Choose an option... Pending Applied Excluded (Questions) Excluded (Expired) Exc…" at bounding box center [250, 79] width 57 height 11
click at [313, 81] on div at bounding box center [302, 80] width 29 height 12
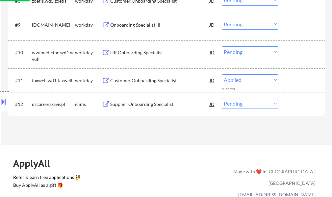
select select ""pending""
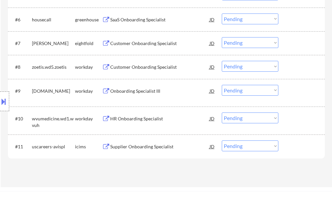
scroll to position [343, 0]
click at [154, 119] on div "HR Onboarding Specialist" at bounding box center [159, 118] width 99 height 7
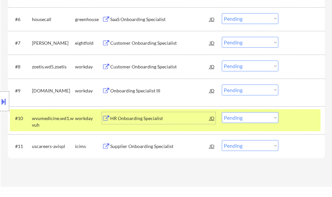
click at [299, 119] on div at bounding box center [302, 118] width 29 height 12
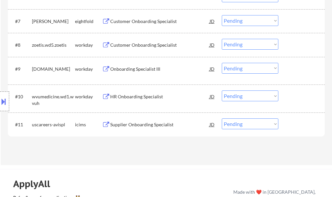
scroll to position [376, 0]
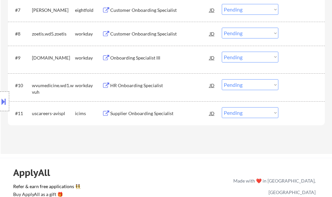
click at [138, 90] on div "HR Onboarding Specialist" at bounding box center [159, 85] width 99 height 12
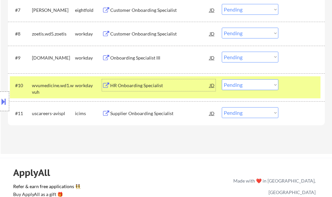
click at [293, 89] on div at bounding box center [302, 85] width 29 height 12
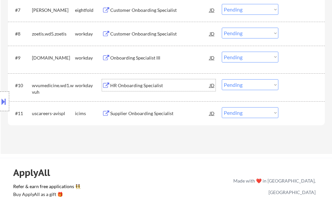
click at [141, 87] on div "HR Onboarding Specialist" at bounding box center [159, 85] width 99 height 7
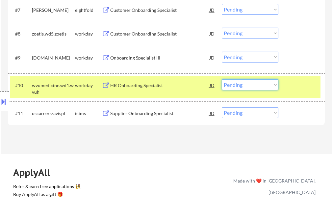
click at [229, 86] on select "Choose an option... Pending Applied Excluded (Questions) Excluded (Expired) Exc…" at bounding box center [250, 84] width 57 height 11
click at [222, 79] on select "Choose an option... Pending Applied Excluded (Questions) Excluded (Expired) Exc…" at bounding box center [250, 84] width 57 height 11
click at [286, 87] on div "#10 wvumedicine.wd1.wvuh workday HR Onboarding Specialist JD Choose an option..…" at bounding box center [165, 87] width 311 height 22
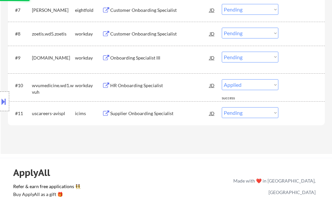
select select ""pending""
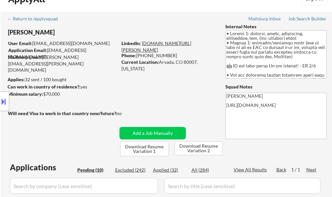
scroll to position [14, 0]
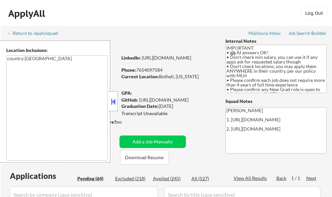
select select ""pending""
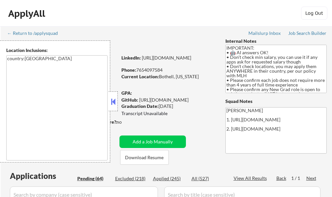
select select ""pending""
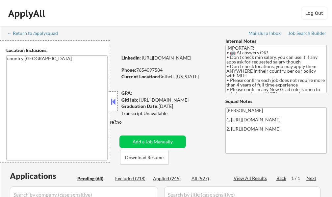
select select ""pending""
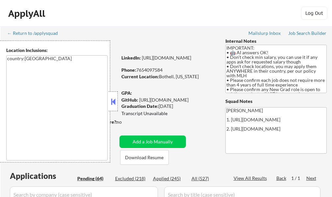
select select ""pending""
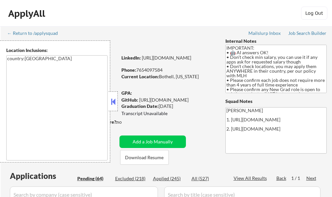
select select ""pending""
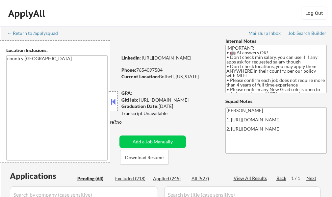
select select ""pending""
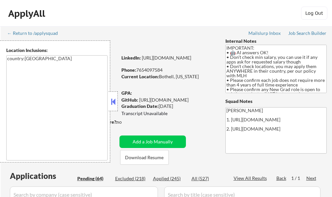
select select ""pending""
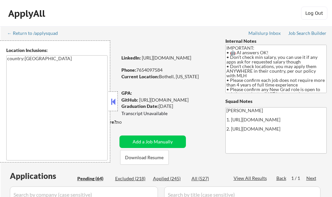
select select ""pending""
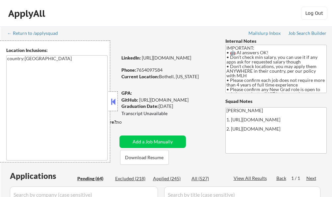
select select ""pending""
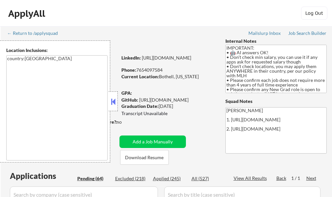
select select ""pending""
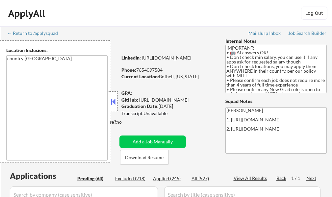
select select ""pending""
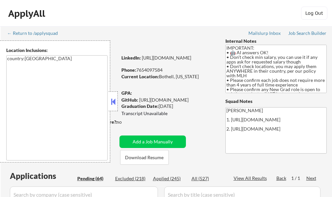
select select ""pending""
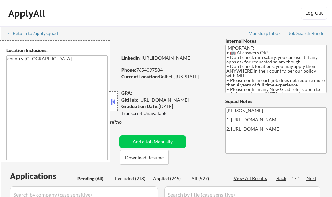
select select ""pending""
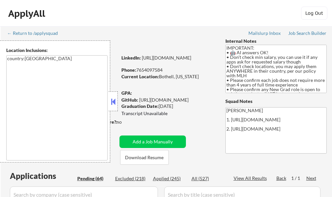
click at [115, 100] on button at bounding box center [113, 102] width 7 height 10
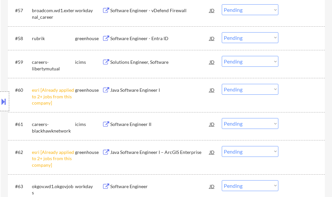
scroll to position [1647, 0]
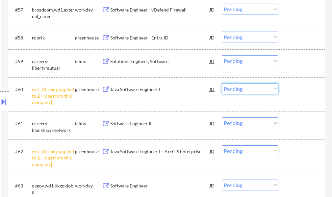
click at [253, 87] on select "Choose an option... Pending Applied Excluded (Questions) Excluded (Expired) Exc…" at bounding box center [250, 88] width 57 height 11
click at [222, 83] on select "Choose an option... Pending Applied Excluded (Questions) Excluded (Expired) Exc…" at bounding box center [250, 88] width 57 height 11
select select ""pending""
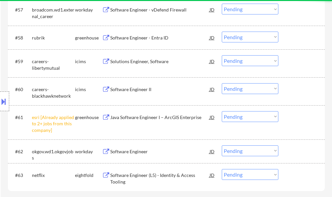
click at [248, 118] on select "Choose an option... Pending Applied Excluded (Questions) Excluded (Expired) Exc…" at bounding box center [250, 116] width 57 height 11
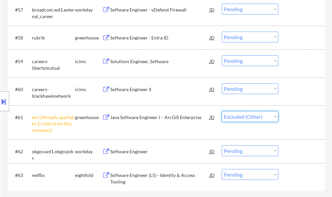
click at [222, 111] on select "Choose an option... Pending Applied Excluded (Questions) Excluded (Expired) Exc…" at bounding box center [250, 116] width 57 height 11
select select ""pending""
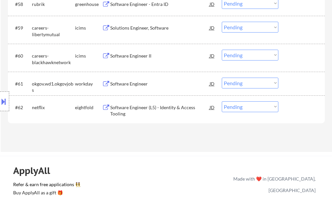
scroll to position [1644, 0]
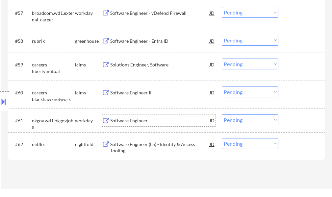
click at [139, 122] on div "Software Engineer" at bounding box center [159, 121] width 99 height 7
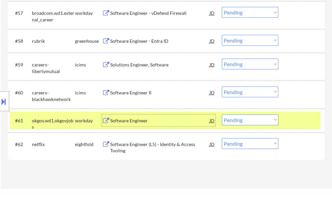
click at [295, 124] on div at bounding box center [302, 121] width 29 height 12
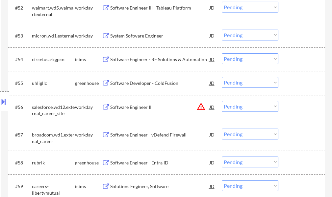
scroll to position [1512, 0]
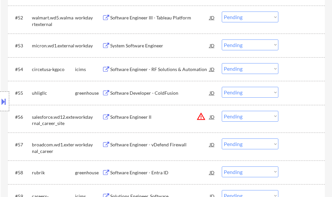
click at [141, 93] on div "Software Developer - ColdFusion" at bounding box center [159, 93] width 99 height 7
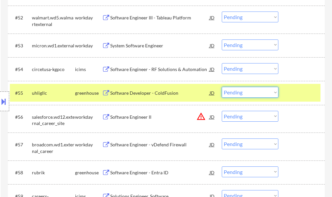
click at [241, 90] on select "Choose an option... Pending Applied Excluded (Questions) Excluded (Expired) Exc…" at bounding box center [250, 92] width 57 height 11
click at [222, 87] on select "Choose an option... Pending Applied Excluded (Questions) Excluded (Expired) Exc…" at bounding box center [250, 92] width 57 height 11
click at [303, 97] on div at bounding box center [302, 93] width 29 height 12
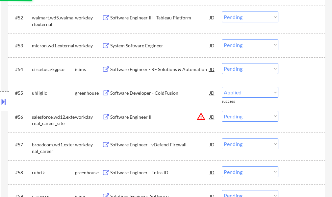
select select ""pending""
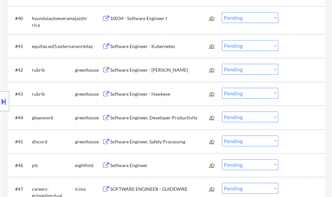
scroll to position [1215, 0]
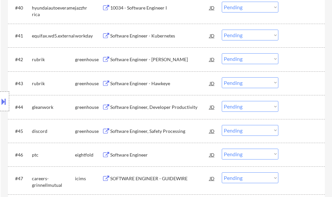
click at [138, 103] on div "Software Engineer, Developer Productivity" at bounding box center [159, 107] width 99 height 12
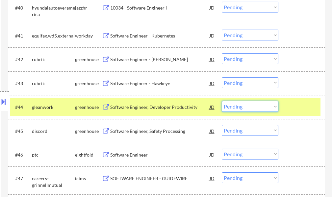
click at [235, 108] on select "Choose an option... Pending Applied Excluded (Questions) Excluded (Expired) Exc…" at bounding box center [250, 106] width 57 height 11
click at [222, 101] on select "Choose an option... Pending Applied Excluded (Questions) Excluded (Expired) Exc…" at bounding box center [250, 106] width 57 height 11
click at [285, 105] on div "#44 gleanwork greenhouse Software Engineer, Developer Productivity JD Choose an…" at bounding box center [165, 107] width 311 height 18
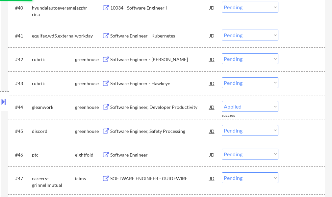
select select ""pending""
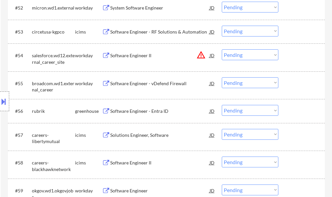
scroll to position [1519, 0]
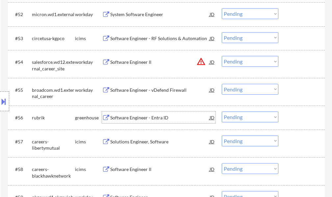
click at [138, 119] on div "Software Engineer - Entra ID" at bounding box center [159, 118] width 99 height 7
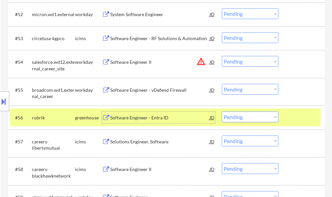
click at [305, 124] on div at bounding box center [302, 118] width 29 height 12
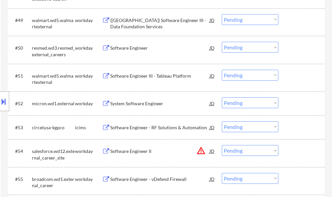
scroll to position [1420, 0]
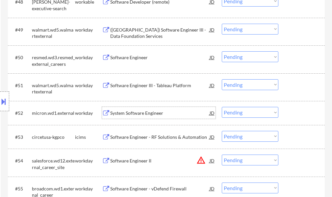
click at [151, 115] on div "System Software Engineer" at bounding box center [159, 113] width 99 height 7
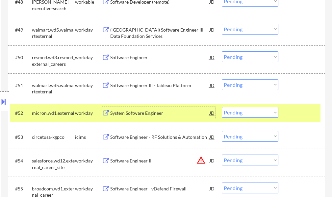
click at [289, 116] on div at bounding box center [302, 113] width 29 height 12
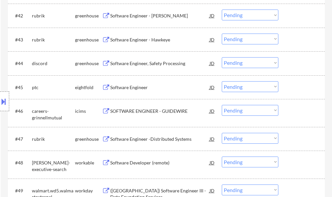
scroll to position [1256, 0]
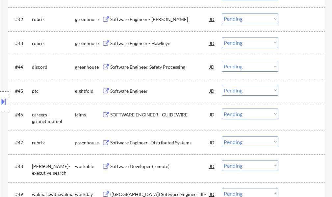
click at [135, 138] on div "Software Engineer -Distributed Systems" at bounding box center [159, 143] width 99 height 12
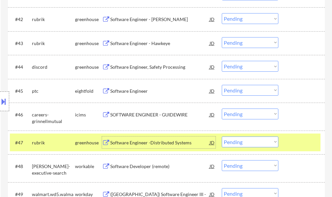
click at [300, 138] on div at bounding box center [302, 143] width 29 height 12
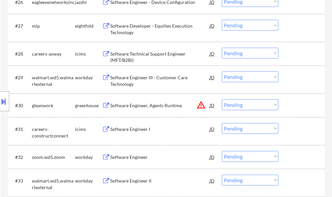
scroll to position [827, 0]
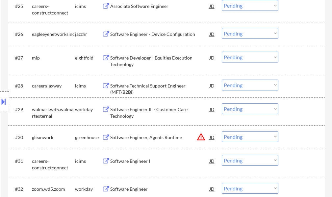
click at [135, 136] on div "Software Engineer, Agents Runtime" at bounding box center [159, 137] width 99 height 7
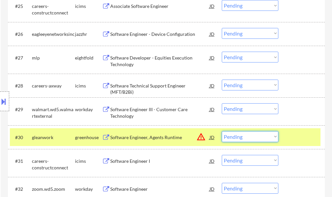
click at [233, 139] on select "Choose an option... Pending Applied Excluded (Questions) Excluded (Expired) Exc…" at bounding box center [250, 136] width 57 height 11
click at [222, 131] on select "Choose an option... Pending Applied Excluded (Questions) Excluded (Expired) Exc…" at bounding box center [250, 136] width 57 height 11
click at [291, 140] on div at bounding box center [302, 137] width 29 height 12
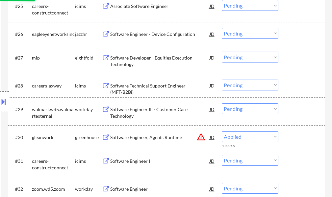
select select ""pending""
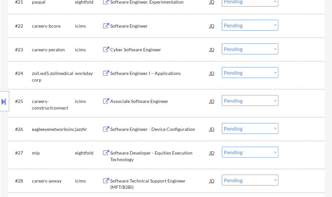
scroll to position [729, 0]
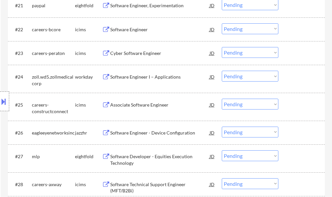
click at [140, 129] on div "Software Engineer - Device Configuration" at bounding box center [159, 133] width 99 height 12
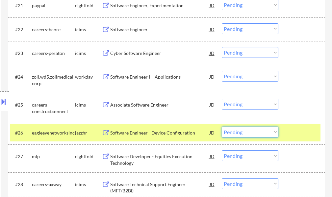
click at [249, 137] on select "Choose an option... Pending Applied Excluded (Questions) Excluded (Expired) Exc…" at bounding box center [250, 132] width 57 height 11
click at [222, 127] on select "Choose an option... Pending Applied Excluded (Questions) Excluded (Expired) Exc…" at bounding box center [250, 132] width 57 height 11
click at [293, 139] on div "#26 eagleeyenetworksinc jazzhr Software Engineer - Device Configuration JD Choo…" at bounding box center [165, 133] width 311 height 18
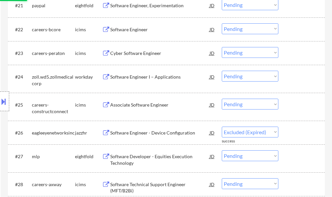
select select ""pending""
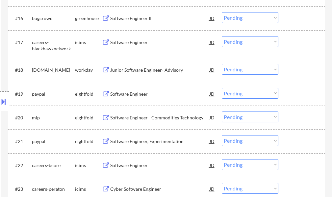
scroll to position [564, 0]
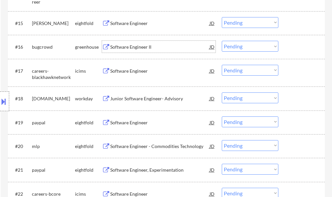
click at [133, 50] on div "Software Engineer II" at bounding box center [159, 47] width 99 height 12
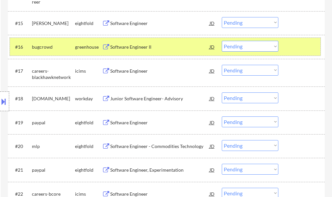
click at [291, 42] on div at bounding box center [302, 47] width 29 height 12
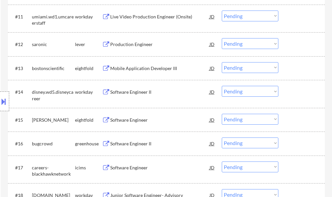
scroll to position [432, 0]
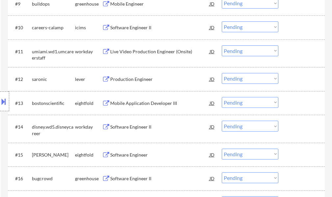
click at [148, 79] on div "Production Engineer" at bounding box center [159, 79] width 99 height 7
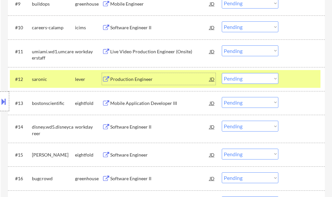
click at [242, 77] on select "Choose an option... Pending Applied Excluded (Questions) Excluded (Expired) Exc…" at bounding box center [250, 78] width 57 height 11
click at [222, 73] on select "Choose an option... Pending Applied Excluded (Questions) Excluded (Expired) Exc…" at bounding box center [250, 78] width 57 height 11
click at [290, 82] on div at bounding box center [302, 79] width 29 height 12
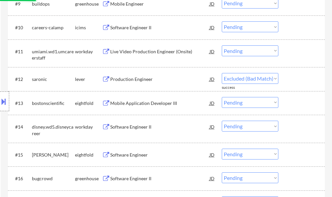
select select ""pending""
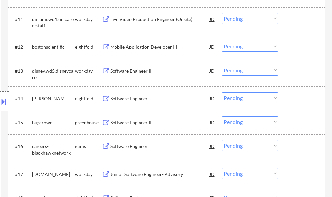
scroll to position [465, 0]
click at [138, 121] on div "Software Engineer II" at bounding box center [159, 122] width 99 height 7
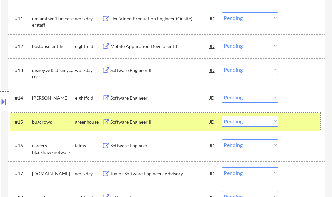
click at [307, 123] on div at bounding box center [302, 122] width 29 height 12
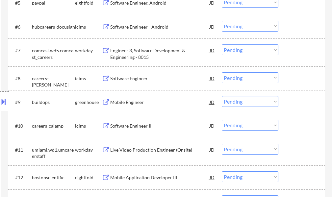
scroll to position [267, 0]
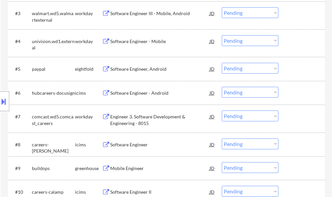
click at [142, 166] on div "Mobile Engineer" at bounding box center [159, 168] width 99 height 7
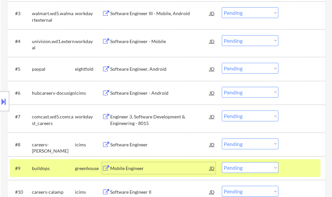
click at [313, 168] on div at bounding box center [302, 168] width 29 height 12
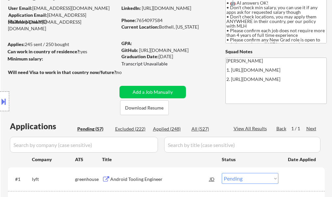
scroll to position [0, 0]
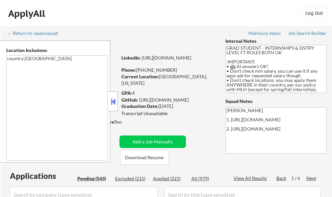
click at [115, 105] on button at bounding box center [113, 102] width 7 height 10
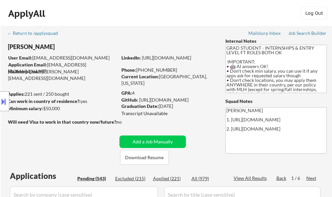
select select ""pending""
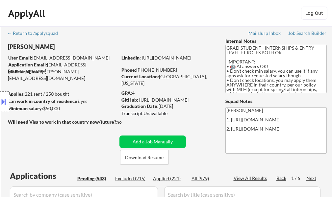
select select ""pending""
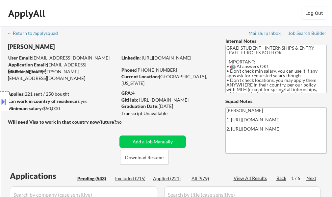
select select ""pending""
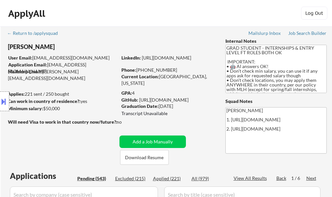
select select ""pending""
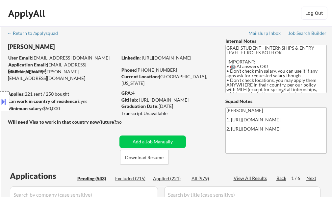
select select ""pending""
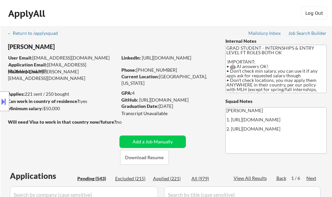
select select ""pending""
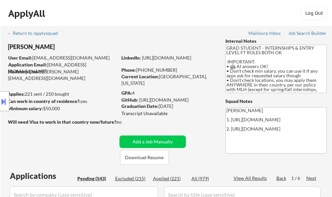
select select ""pending""
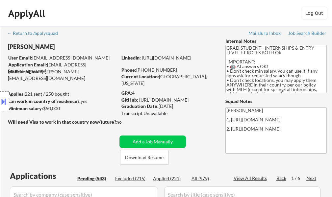
select select ""pending""
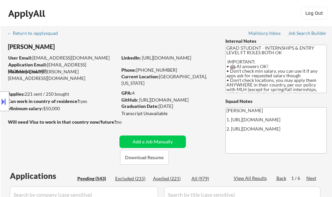
select select ""pending""
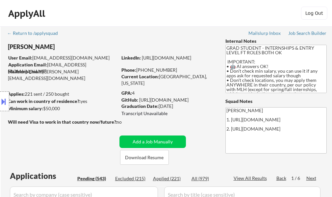
select select ""pending""
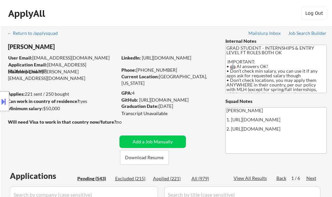
select select ""pending""
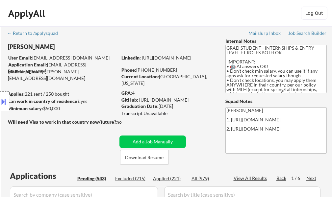
select select ""pending""
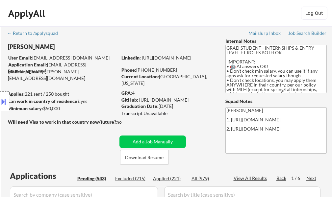
select select ""pending""
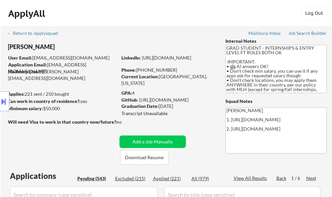
select select ""pending""
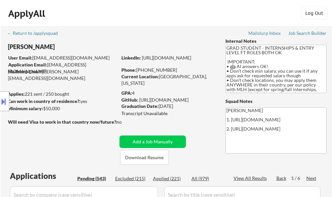
select select ""pending""
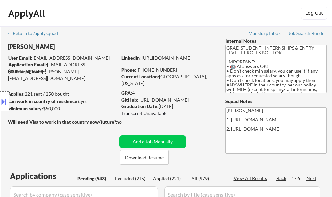
select select ""pending""
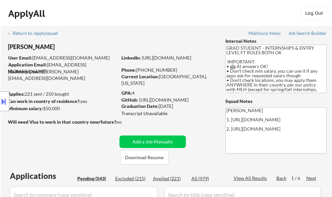
select select ""pending""
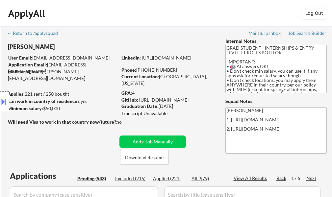
select select ""pending""
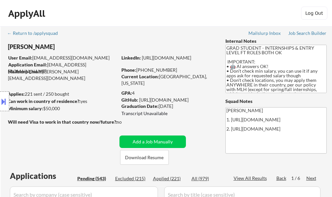
select select ""pending""
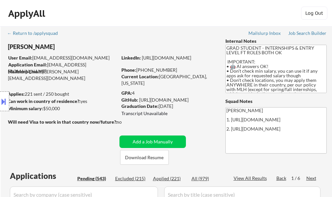
select select ""pending""
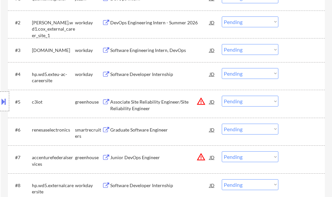
scroll to position [329, 0]
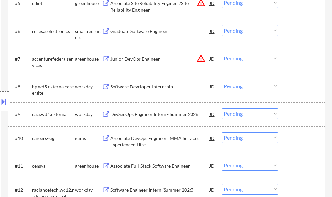
click at [120, 31] on div "Graduate Software Engineer" at bounding box center [159, 31] width 99 height 7
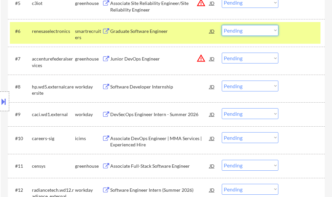
click at [230, 34] on select "Choose an option... Pending Applied Excluded (Questions) Excluded (Expired) Exc…" at bounding box center [250, 30] width 57 height 11
click at [222, 25] on select "Choose an option... Pending Applied Excluded (Questions) Excluded (Expired) Exc…" at bounding box center [250, 30] width 57 height 11
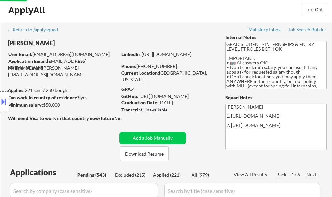
scroll to position [0, 0]
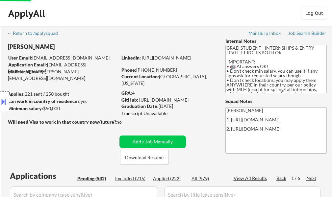
select select ""pending""
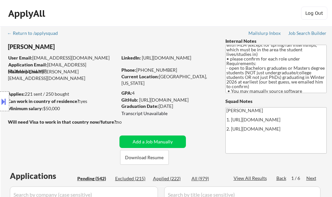
scroll to position [106, 0]
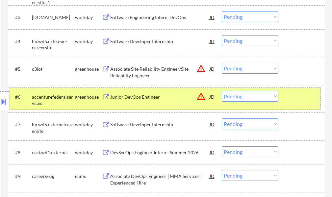
click at [306, 97] on div at bounding box center [302, 97] width 29 height 12
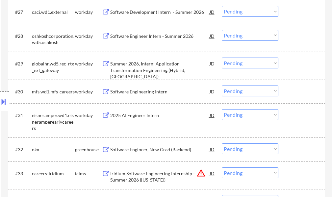
scroll to position [988, 0]
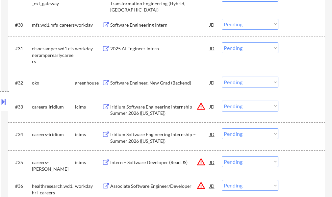
click at [150, 82] on div "Software Engineer, New Grad (Backend)" at bounding box center [159, 83] width 99 height 7
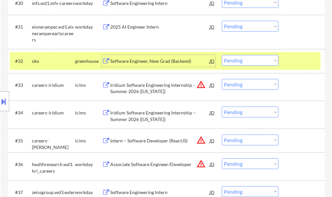
scroll to position [1054, 0]
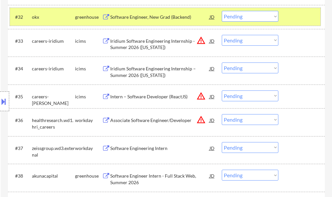
click at [295, 19] on div at bounding box center [302, 17] width 29 height 12
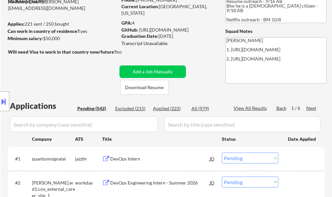
scroll to position [66, 0]
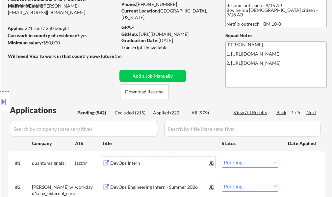
click at [120, 166] on div "DevOps Intern" at bounding box center [159, 163] width 99 height 7
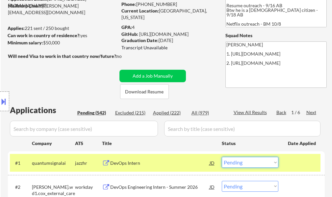
click at [246, 159] on select "Choose an option... Pending Applied Excluded (Questions) Excluded (Expired) Exc…" at bounding box center [250, 162] width 57 height 11
click at [222, 157] on select "Choose an option... Pending Applied Excluded (Questions) Excluded (Expired) Exc…" at bounding box center [250, 162] width 57 height 11
click at [284, 164] on div "#1 quantumsignalai jazzhr DevOps Intern JD Choose an option... Pending Applied …" at bounding box center [165, 163] width 311 height 18
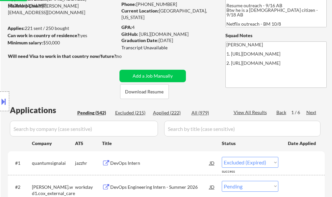
select select ""pending""
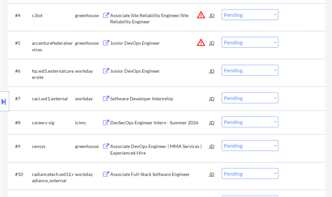
click at [137, 147] on div "Associate DevOps Engineer | MMA Services | Experienced Hire" at bounding box center [159, 149] width 99 height 13
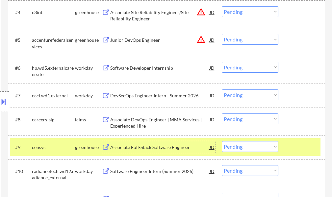
click at [302, 152] on div at bounding box center [302, 147] width 29 height 12
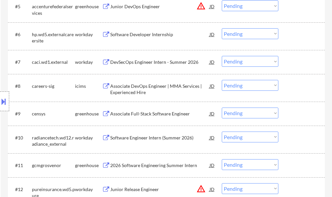
scroll to position [395, 0]
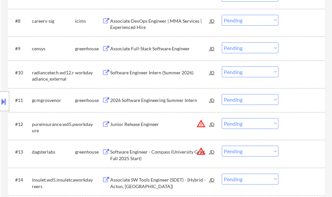
click at [166, 104] on div "2026 Software Engineering Summer Intern" at bounding box center [159, 100] width 99 height 12
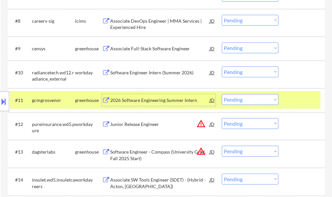
click at [297, 97] on div at bounding box center [302, 100] width 29 height 12
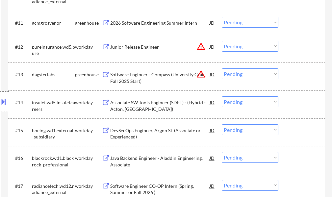
scroll to position [461, 0]
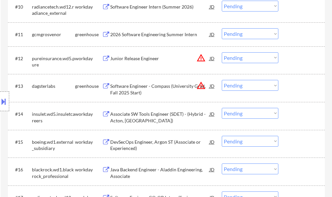
click at [161, 90] on div "Software Engineer - Compass (University Grad, Fall 2025 Start)" at bounding box center [159, 89] width 99 height 13
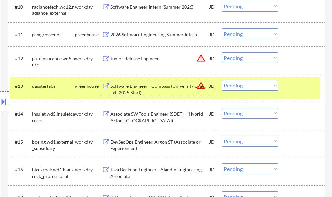
click at [303, 90] on div at bounding box center [302, 86] width 29 height 12
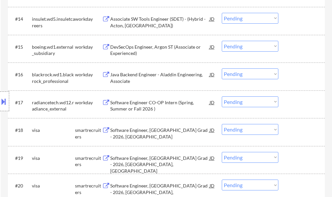
scroll to position [626, 0]
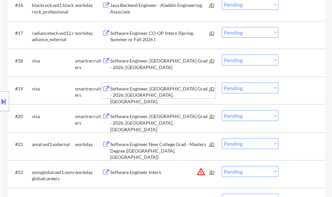
click at [124, 92] on div "Software Engineer, [GEOGRAPHIC_DATA] Grad - 2026, [GEOGRAPHIC_DATA], [GEOGRAPHI…" at bounding box center [159, 95] width 99 height 19
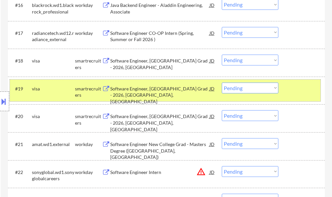
click at [306, 92] on div at bounding box center [302, 89] width 29 height 12
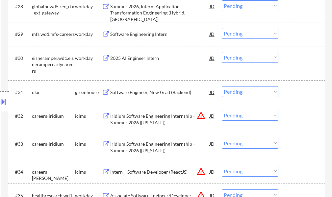
scroll to position [955, 0]
click at [161, 94] on div "Software Engineer, New Grad (Backend)" at bounding box center [159, 92] width 99 height 7
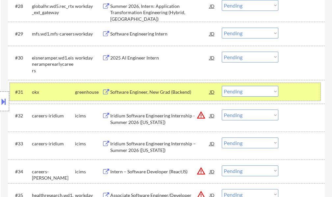
click at [298, 94] on div at bounding box center [302, 92] width 29 height 12
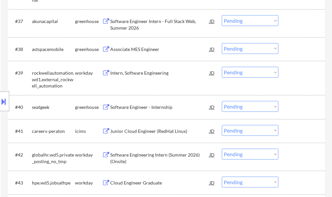
scroll to position [1186, 0]
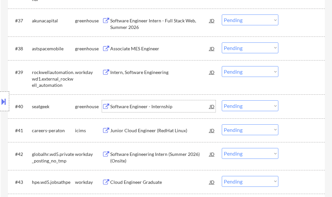
click at [152, 102] on div "Software Engineer - Internship" at bounding box center [159, 106] width 99 height 12
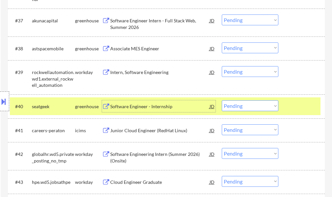
click at [286, 108] on div "#40 seatgeek greenhouse Software Engineer - Internship JD Choose an option... P…" at bounding box center [165, 106] width 311 height 18
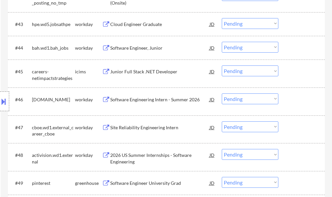
scroll to position [1383, 0]
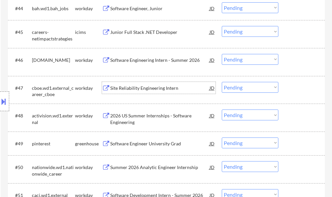
click at [131, 92] on div "Site Reliability Engineering Intern" at bounding box center [159, 88] width 99 height 12
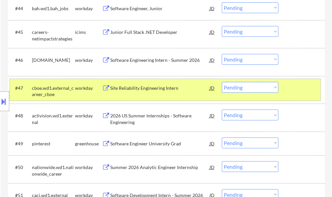
drag, startPoint x: 303, startPoint y: 88, endPoint x: 157, endPoint y: 98, distance: 146.0
click at [302, 87] on div at bounding box center [302, 88] width 29 height 12
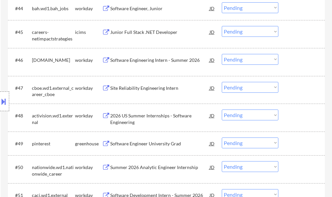
click at [117, 125] on div "Location Inclusions: country:[GEOGRAPHIC_DATA]" at bounding box center [59, 102] width 118 height 122
click at [119, 119] on div "2026 US Summer Internships - Software Engineering" at bounding box center [159, 119] width 99 height 13
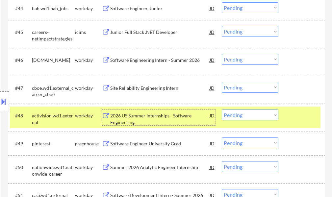
click at [141, 138] on div "Software Engineer University Grad" at bounding box center [159, 144] width 99 height 12
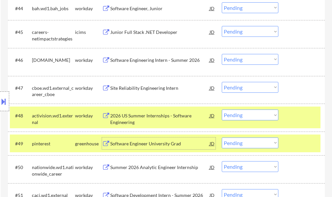
click at [235, 145] on select "Choose an option... Pending Applied Excluded (Questions) Excluded (Expired) Exc…" at bounding box center [250, 143] width 57 height 11
click at [222, 138] on select "Choose an option... Pending Applied Excluded (Questions) Excluded (Expired) Exc…" at bounding box center [250, 143] width 57 height 11
click at [292, 140] on div at bounding box center [302, 144] width 29 height 12
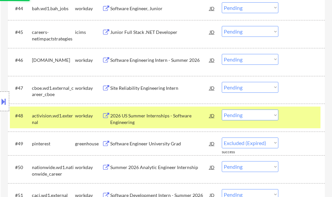
click at [289, 117] on div at bounding box center [302, 116] width 29 height 12
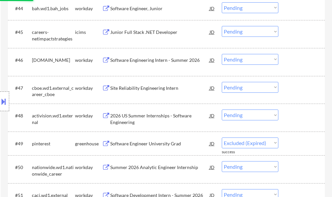
select select ""pending""
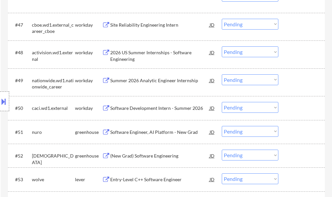
scroll to position [1449, 0]
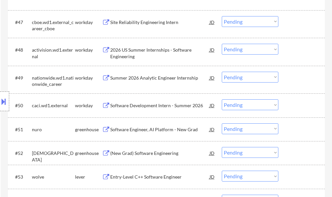
click at [128, 104] on div "Software Development Intern - Summer 2026" at bounding box center [159, 105] width 99 height 7
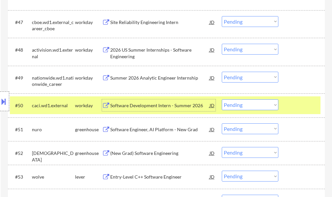
click at [299, 102] on div at bounding box center [302, 105] width 29 height 12
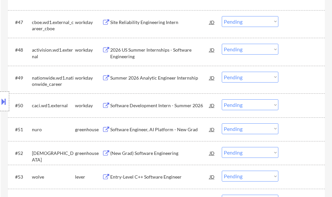
click at [143, 154] on div "(New Grad) Software Engineering" at bounding box center [159, 153] width 99 height 7
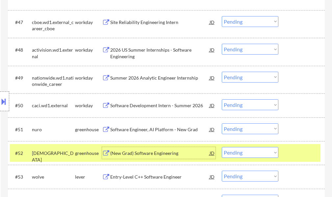
click at [285, 154] on div "#52 [PERSON_NAME] (New Grad) Software Engineering JD Choose an option... Pendin…" at bounding box center [165, 153] width 311 height 18
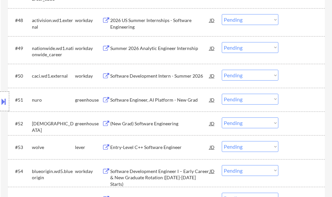
scroll to position [1515, 0]
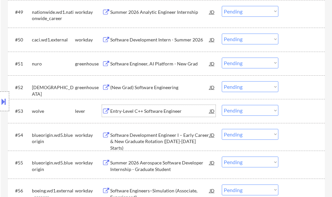
click at [148, 111] on div "Entry-Level C++ Software Engineer" at bounding box center [159, 111] width 99 height 7
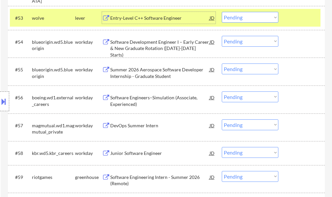
scroll to position [1614, 0]
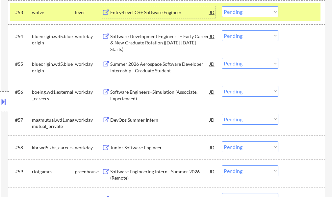
click at [132, 117] on div "DevOps Summer Intern" at bounding box center [159, 120] width 99 height 7
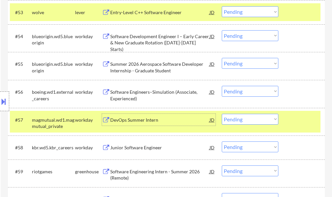
click at [284, 118] on div "#57 magmutual.wd1.magmutual_private workday DevOps Summer Intern JD Choose an o…" at bounding box center [165, 122] width 311 height 22
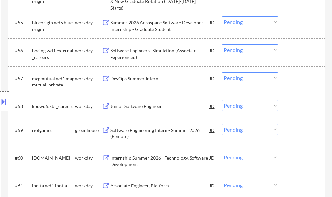
scroll to position [1713, 0]
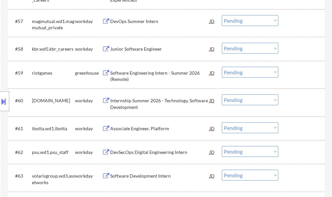
click at [124, 81] on div "Software Engineering Intern - Summer 2026 (Remote)" at bounding box center [159, 76] width 99 height 13
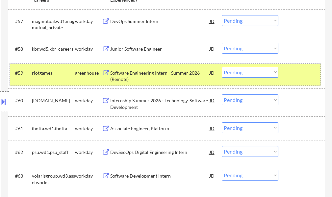
click at [288, 77] on div "#59 riotgames greenhouse Software Engineering Intern - Summer 2026 (Remote) JD …" at bounding box center [165, 75] width 311 height 22
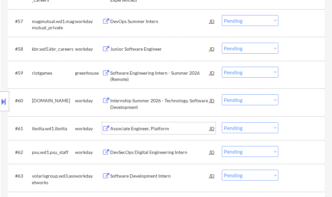
click at [136, 127] on div "Associate Engineer, Platform" at bounding box center [159, 128] width 99 height 7
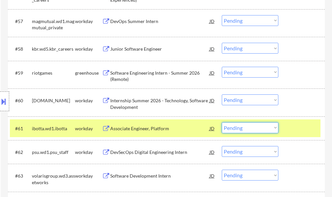
click at [249, 129] on select "Choose an option... Pending Applied Excluded (Questions) Excluded (Expired) Exc…" at bounding box center [250, 128] width 57 height 11
click at [222, 123] on select "Choose an option... Pending Applied Excluded (Questions) Excluded (Expired) Exc…" at bounding box center [250, 128] width 57 height 11
click at [306, 128] on div at bounding box center [302, 129] width 29 height 12
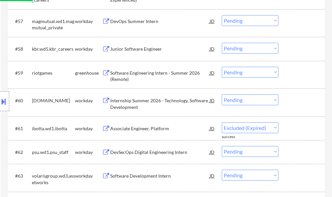
select select ""pending""
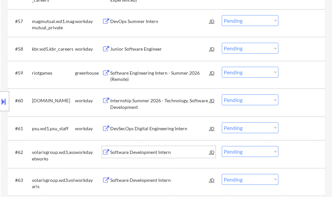
click at [150, 151] on div "Software Development Intern" at bounding box center [159, 152] width 99 height 7
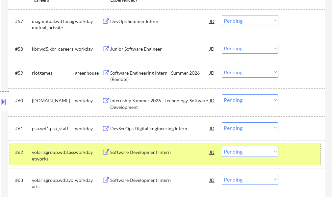
click at [298, 152] on div at bounding box center [302, 152] width 29 height 12
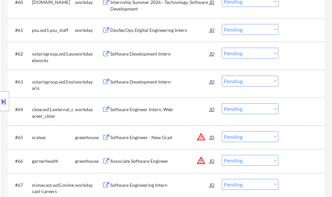
scroll to position [1812, 0]
click at [135, 133] on div "Software Engineer - New Grad" at bounding box center [159, 137] width 99 height 12
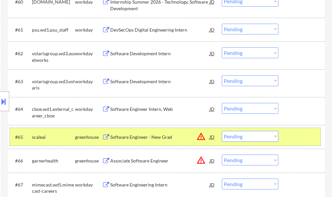
click at [300, 142] on div at bounding box center [302, 137] width 29 height 12
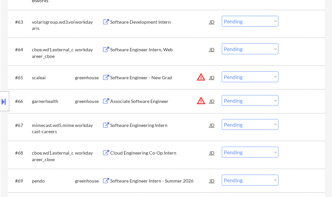
scroll to position [1877, 0]
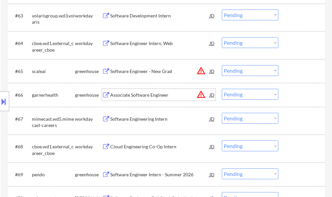
click at [132, 101] on div "Associate Software Engineer" at bounding box center [159, 95] width 99 height 12
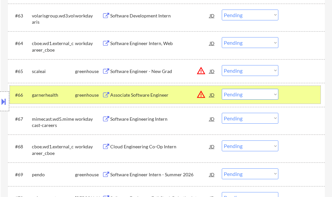
click at [293, 91] on div at bounding box center [302, 95] width 29 height 12
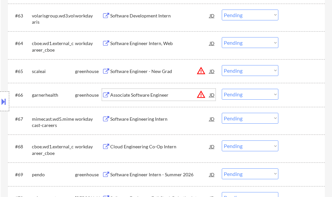
click at [125, 97] on div "Associate Software Engineer" at bounding box center [159, 95] width 99 height 7
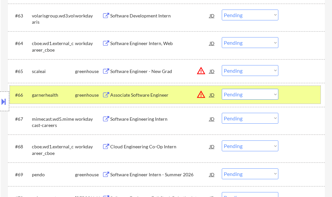
click at [285, 97] on div "#66 garnerhealth greenhouse Associate Software Engineer JD warning_amber Choose…" at bounding box center [165, 95] width 311 height 18
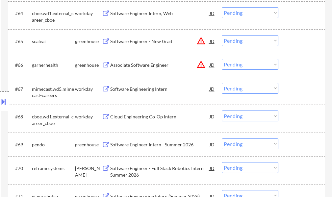
scroll to position [1943, 0]
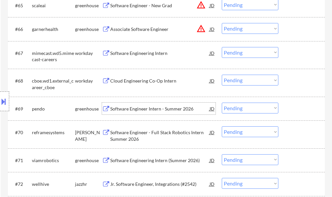
click at [142, 106] on div "Software Engineer Intern - Summer 2026" at bounding box center [159, 109] width 99 height 7
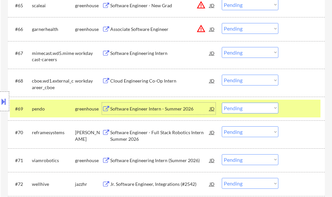
click at [252, 110] on select "Choose an option... Pending Applied Excluded (Questions) Excluded (Expired) Exc…" at bounding box center [250, 108] width 57 height 11
click at [222, 103] on select "Choose an option... Pending Applied Excluded (Questions) Excluded (Expired) Exc…" at bounding box center [250, 108] width 57 height 11
click at [297, 112] on div at bounding box center [302, 109] width 29 height 12
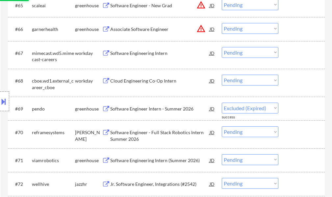
select select ""pending""
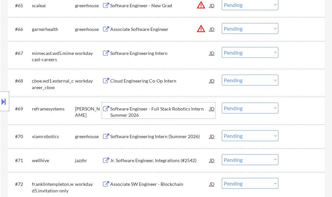
click at [148, 112] on div "Software Engineer - Full Stack Robotics Intern Summer 2026" at bounding box center [159, 112] width 99 height 13
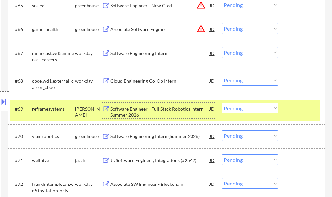
click at [301, 110] on div at bounding box center [302, 109] width 29 height 12
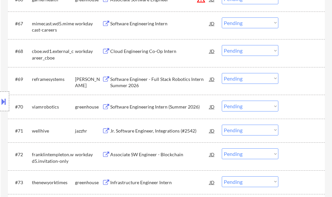
scroll to position [2009, 0]
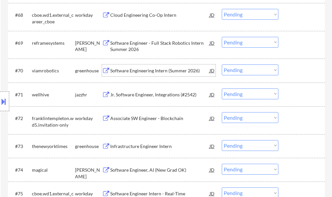
click at [158, 70] on div "Software Engineering Intern (Summer 2026)" at bounding box center [159, 71] width 99 height 7
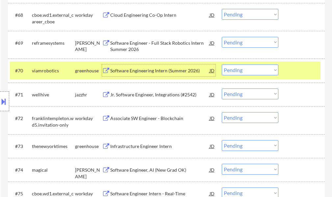
click at [289, 71] on div at bounding box center [302, 71] width 29 height 12
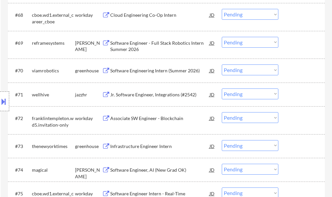
click at [162, 97] on div "Jr. Software Engineer, Integrations (#2542)" at bounding box center [159, 95] width 99 height 7
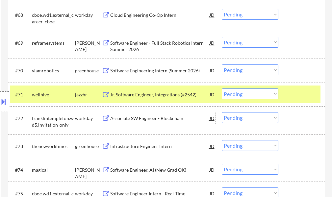
click at [139, 119] on div "Associate SW Engineer - Blockchain" at bounding box center [159, 118] width 99 height 7
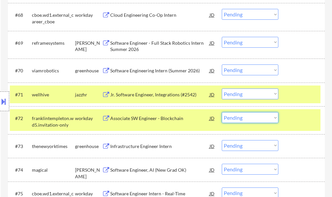
click at [250, 118] on select "Choose an option... Pending Applied Excluded (Questions) Excluded (Expired) Exc…" at bounding box center [250, 117] width 57 height 11
click at [222, 112] on select "Choose an option... Pending Applied Excluded (Questions) Excluded (Expired) Exc…" at bounding box center [250, 117] width 57 height 11
click at [290, 119] on div at bounding box center [302, 118] width 29 height 12
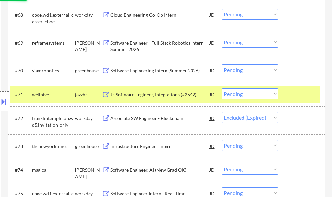
click at [293, 94] on div at bounding box center [302, 95] width 29 height 12
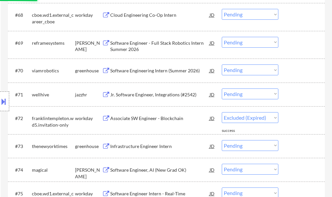
select select ""pending""
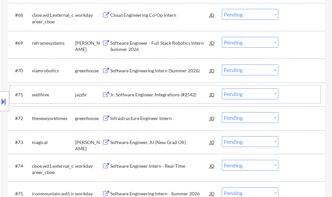
scroll to position [2174, 0]
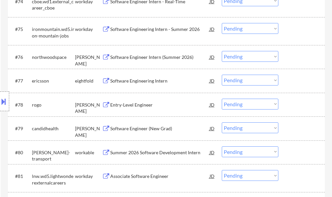
click at [132, 55] on div "Software Engineer Intern (Summer 2026)" at bounding box center [159, 57] width 99 height 7
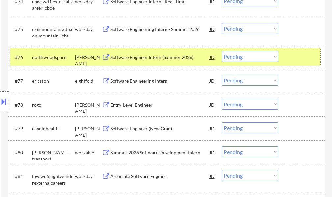
click at [306, 58] on div at bounding box center [302, 57] width 29 height 12
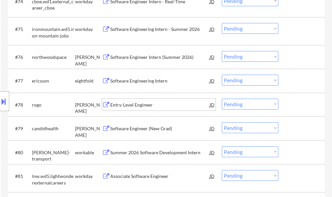
click at [144, 102] on div "Entry-Level Engineer" at bounding box center [159, 105] width 99 height 7
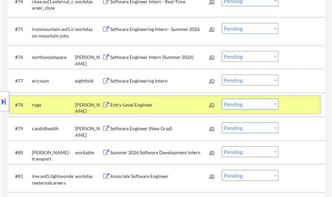
click at [303, 100] on div at bounding box center [302, 105] width 29 height 12
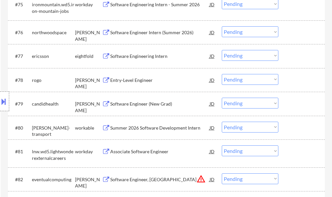
scroll to position [2240, 0]
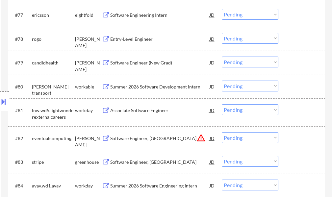
click at [159, 67] on div "Software Engineer (New Grad)" at bounding box center [159, 63] width 99 height 12
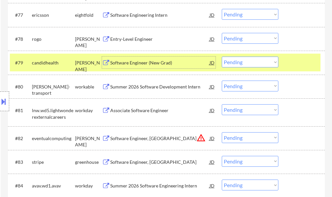
click at [303, 62] on div at bounding box center [302, 63] width 29 height 12
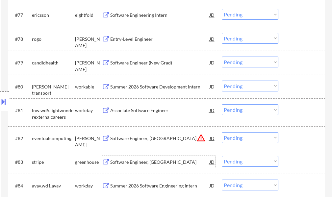
click at [138, 163] on div "Software Engineer, [GEOGRAPHIC_DATA]" at bounding box center [159, 162] width 99 height 7
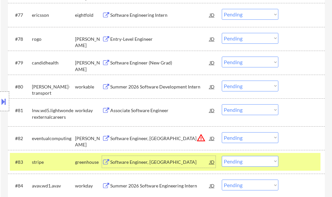
drag, startPoint x: 293, startPoint y: 158, endPoint x: 289, endPoint y: 154, distance: 6.1
click at [293, 158] on div at bounding box center [302, 162] width 29 height 12
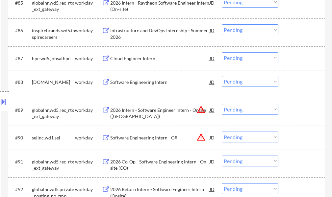
scroll to position [2536, 0]
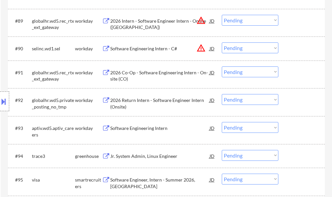
click at [138, 161] on div "Jr. System Admin, Linux Engineer" at bounding box center [159, 156] width 99 height 12
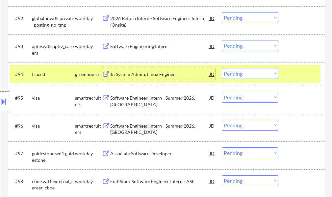
scroll to position [2635, 0]
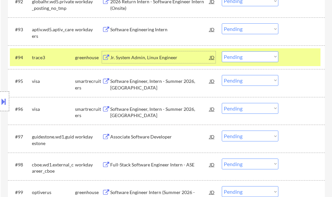
click at [147, 102] on div "#96 visa smartrecruiters Software Engineer, Intern - Summer 2026, Bellevue JD w…" at bounding box center [165, 111] width 311 height 22
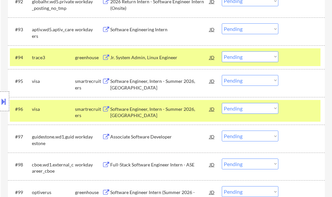
click at [300, 112] on div at bounding box center [302, 109] width 29 height 12
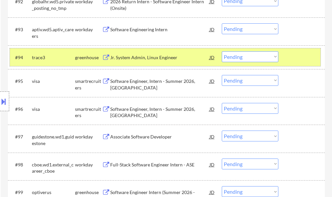
click at [299, 65] on div "#94 trace3 [PERSON_NAME] System Admin, Linux Engineer JD warning_amber Choose a…" at bounding box center [165, 57] width 311 height 18
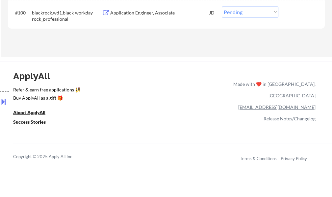
scroll to position [2744, 0]
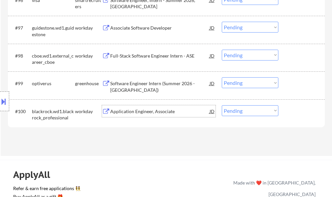
click at [137, 105] on div "Application Engineer, Associate" at bounding box center [159, 111] width 99 height 12
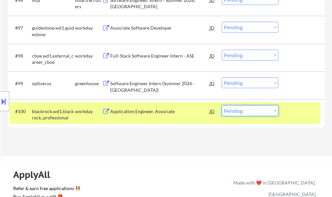
click at [242, 107] on select "Choose an option... Pending Applied Excluded (Questions) Excluded (Expired) Exc…" at bounding box center [250, 110] width 57 height 11
click at [222, 105] on select "Choose an option... Pending Applied Excluded (Questions) Excluded (Expired) Exc…" at bounding box center [250, 110] width 57 height 11
click at [298, 111] on div at bounding box center [302, 111] width 29 height 12
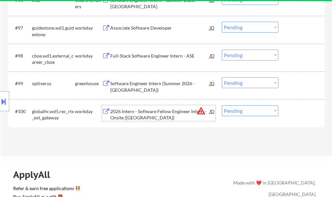
click at [148, 115] on div "2026 Intern - Software Fellow Engineer Intern - Onsite ([GEOGRAPHIC_DATA])" at bounding box center [159, 114] width 99 height 13
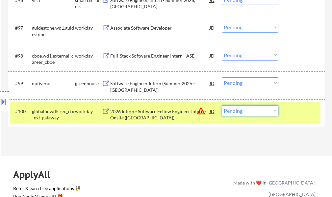
click at [238, 111] on select "Choose an option... Pending Applied Excluded (Questions) Excluded (Expired) Exc…" at bounding box center [250, 110] width 57 height 11
click at [222, 105] on select "Choose an option... Pending Applied Excluded (Questions) Excluded (Expired) Exc…" at bounding box center [250, 110] width 57 height 11
click at [287, 115] on div "#100 globalhr.wd5.rec_rtx_ext_gateway workday 2026 Intern - Software Fellow Eng…" at bounding box center [165, 113] width 311 height 22
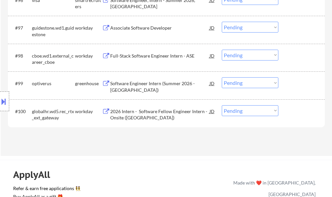
click at [165, 115] on div "2026 Intern - Software Fellow Engineer Intern - Onsite ([GEOGRAPHIC_DATA])" at bounding box center [159, 114] width 99 height 13
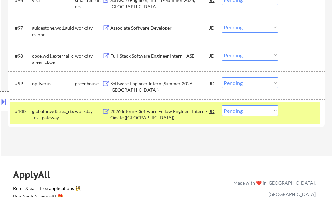
click at [265, 111] on select "Choose an option... Pending Applied Excluded (Questions) Excluded (Expired) Exc…" at bounding box center [250, 110] width 57 height 11
click at [222, 105] on select "Choose an option... Pending Applied Excluded (Questions) Excluded (Expired) Exc…" at bounding box center [250, 110] width 57 height 11
click at [292, 116] on div at bounding box center [302, 111] width 29 height 12
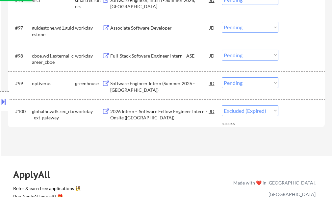
select select ""pending""
click at [167, 112] on div "Summer 2026 Software Engineering Internship Program" at bounding box center [159, 114] width 99 height 13
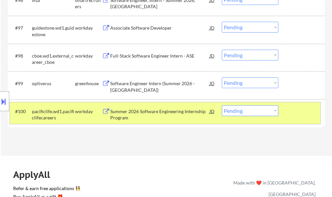
click at [312, 111] on div at bounding box center [302, 111] width 29 height 12
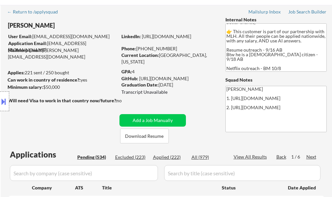
scroll to position [132, 0]
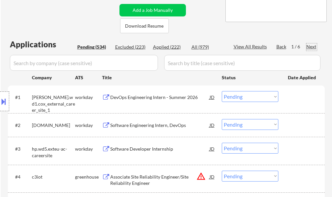
click at [311, 48] on div "Next" at bounding box center [312, 46] width 11 height 7
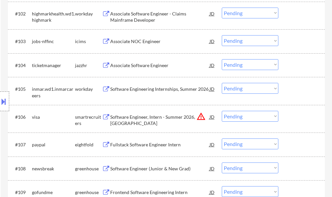
scroll to position [263, 0]
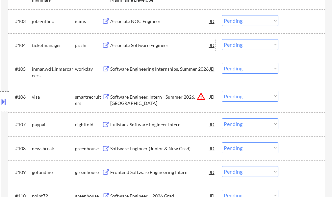
click at [131, 45] on div "Associate Software Engineer" at bounding box center [159, 45] width 99 height 7
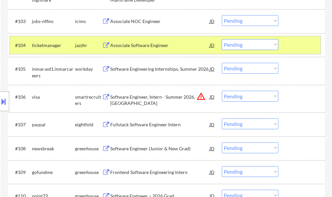
click at [300, 40] on div at bounding box center [302, 45] width 29 height 12
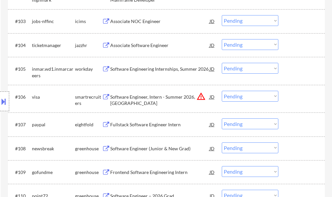
click at [174, 67] on div "Software Engineering Internships, Summer 2026" at bounding box center [159, 69] width 99 height 7
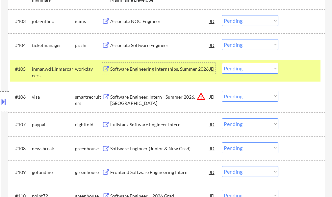
click at [295, 73] on div at bounding box center [302, 69] width 29 height 12
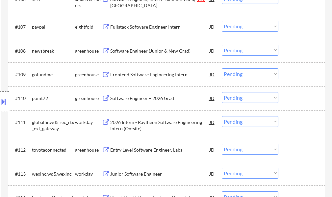
scroll to position [362, 0]
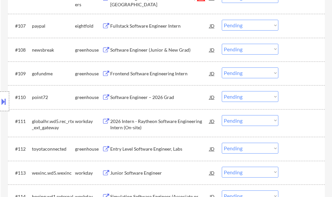
click at [151, 70] on div "Frontend Software Engineering Intern" at bounding box center [159, 73] width 99 height 7
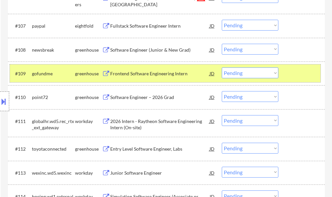
click at [296, 72] on div at bounding box center [302, 74] width 29 height 12
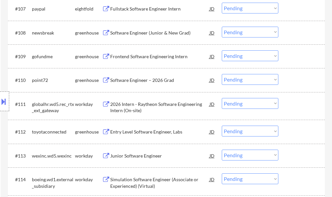
scroll to position [395, 0]
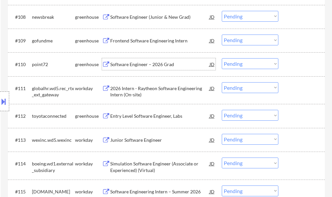
click at [129, 65] on div "Software Engineer – 2026 Grad" at bounding box center [159, 64] width 99 height 7
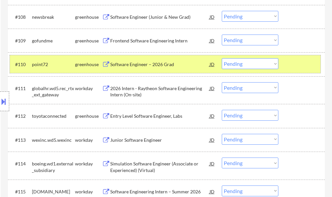
click at [297, 66] on div at bounding box center [302, 64] width 29 height 12
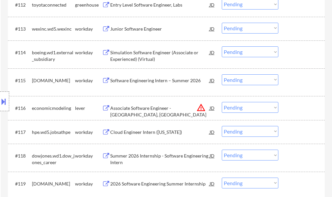
scroll to position [527, 0]
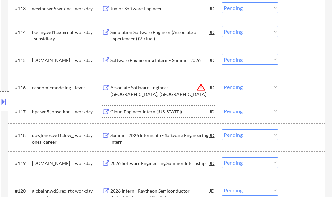
click at [151, 110] on div "Cloud Engineer Intern ([US_STATE])" at bounding box center [159, 112] width 99 height 7
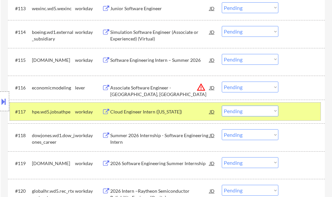
click at [286, 119] on div "#117 hpe.wd5.jobsathpe workday Cloud Engineer Intern ([US_STATE]) JD Choose an …" at bounding box center [165, 112] width 311 height 18
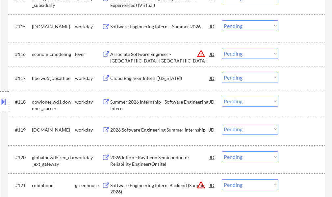
scroll to position [626, 0]
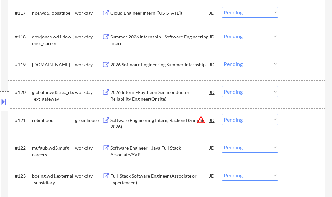
click at [124, 66] on div "2026 Software Engineering Summer Internship" at bounding box center [159, 65] width 99 height 7
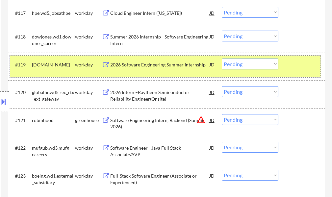
click at [291, 63] on div at bounding box center [302, 65] width 29 height 12
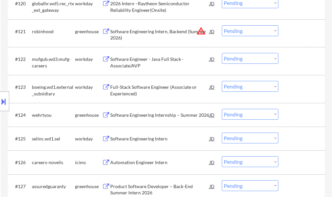
scroll to position [725, 0]
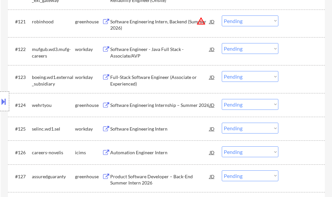
click at [164, 79] on div "Full-Stack Software Engineer (Associate or Experienced)" at bounding box center [159, 80] width 99 height 13
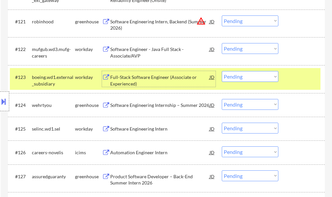
click at [243, 76] on select "Choose an option... Pending Applied Excluded (Questions) Excluded (Expired) Exc…" at bounding box center [250, 76] width 57 height 11
click at [222, 71] on select "Choose an option... Pending Applied Excluded (Questions) Excluded (Expired) Exc…" at bounding box center [250, 76] width 57 height 11
click at [290, 87] on div "#123 boeing.wd1.external_subsidiary workday Full-Stack Software Engineer (Assoc…" at bounding box center [165, 79] width 311 height 22
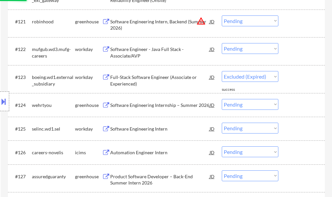
select select ""pending""
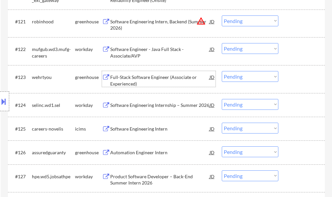
click at [119, 82] on div "Full-Stack Software Engineer (Associate or Experienced)" at bounding box center [159, 80] width 99 height 13
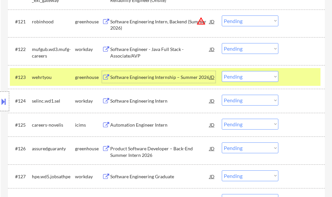
click at [295, 77] on div at bounding box center [302, 77] width 29 height 12
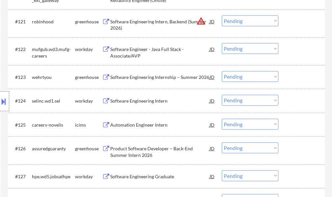
click at [134, 105] on div "Software Engineering Intern" at bounding box center [159, 101] width 99 height 12
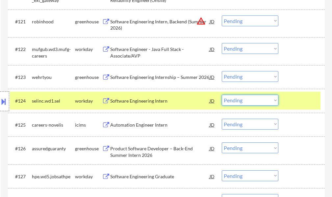
click at [254, 103] on select "Choose an option... Pending Applied Excluded (Questions) Excluded (Expired) Exc…" at bounding box center [250, 100] width 57 height 11
click at [222, 95] on select "Choose an option... Pending Applied Excluded (Questions) Excluded (Expired) Exc…" at bounding box center [250, 100] width 57 height 11
click at [296, 103] on div at bounding box center [302, 101] width 29 height 12
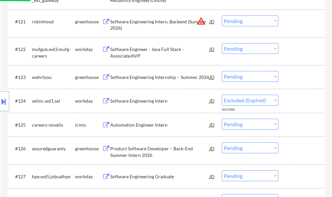
select select ""pending""
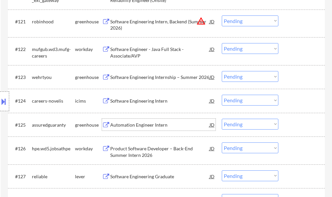
click at [146, 123] on div "Automation Engineer Intern" at bounding box center [159, 125] width 99 height 7
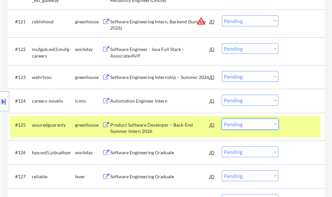
click at [275, 124] on select "Choose an option... Pending Applied Excluded (Questions) Excluded (Expired) Exc…" at bounding box center [250, 124] width 57 height 11
click at [222, 119] on select "Choose an option... Pending Applied Excluded (Questions) Excluded (Expired) Exc…" at bounding box center [250, 124] width 57 height 11
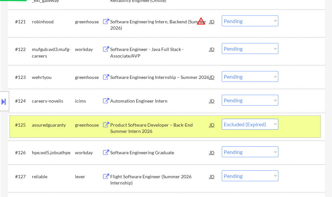
click at [306, 130] on div at bounding box center [302, 125] width 29 height 12
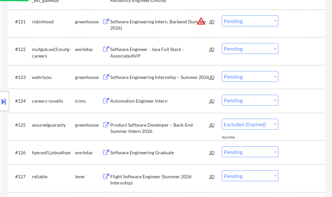
select select ""pending""
click at [160, 125] on div "Product Software Developer – Back-End Summer Intern 2026" at bounding box center [159, 128] width 99 height 13
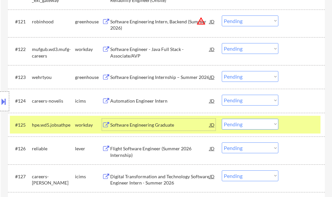
click at [315, 123] on div at bounding box center [302, 125] width 29 height 12
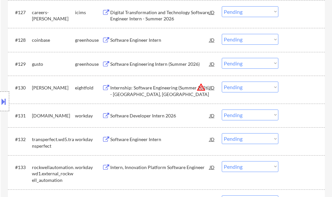
scroll to position [889, 0]
click at [137, 37] on div "Software Engineer Intern" at bounding box center [159, 40] width 99 height 7
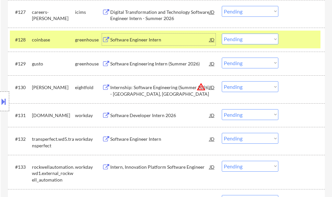
click at [298, 46] on div "#128 coinbase greenhouse Software Engineer Intern JD Choose an option... Pendin…" at bounding box center [165, 40] width 311 height 18
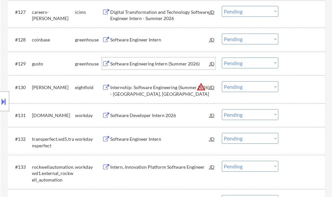
click at [164, 65] on div "Software Engineering Intern (Summer 2026)" at bounding box center [159, 64] width 99 height 7
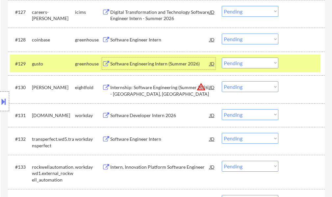
click at [235, 64] on select "Choose an option... Pending Applied Excluded (Questions) Excluded (Expired) Exc…" at bounding box center [250, 63] width 57 height 11
click at [222, 58] on select "Choose an option... Pending Applied Excluded (Questions) Excluded (Expired) Exc…" at bounding box center [250, 63] width 57 height 11
click at [298, 62] on div at bounding box center [302, 64] width 29 height 12
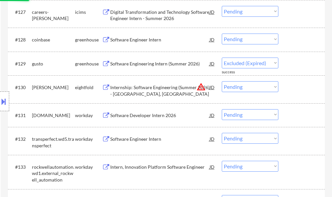
select select ""pending""
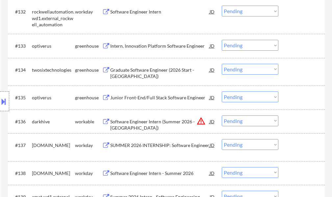
scroll to position [1021, 0]
click at [134, 98] on div "Junior Front-End/Full Stack Software Engineer" at bounding box center [159, 97] width 99 height 7
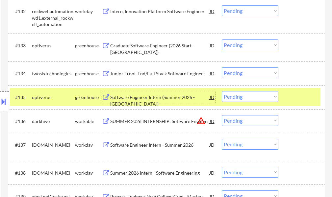
click at [309, 93] on div at bounding box center [302, 97] width 29 height 12
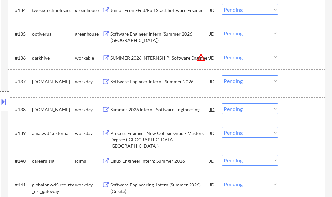
scroll to position [1087, 0]
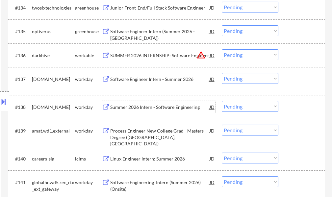
click at [153, 105] on div "Summer 2026 Intern - Software Engineering" at bounding box center [159, 107] width 99 height 7
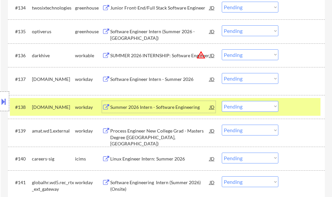
click at [290, 112] on div at bounding box center [302, 107] width 29 height 12
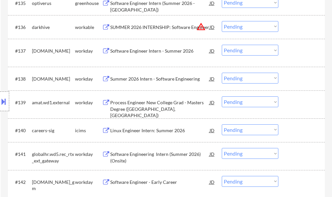
scroll to position [1186, 0]
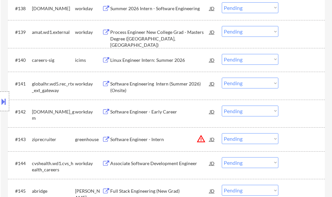
click at [139, 45] on div "#139 amat.wd1.external workday Process Engineer New College Grad - Masters Degr…" at bounding box center [166, 34] width 317 height 28
click at [136, 82] on div "Software Engineering Intern (Summer 2026) (Onsite)" at bounding box center [159, 87] width 99 height 13
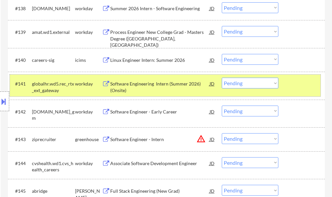
click at [293, 78] on div "#141 globalhr.wd5.rec_rtx_ext_gateway workday Software Engineering Intern (Summ…" at bounding box center [165, 86] width 311 height 22
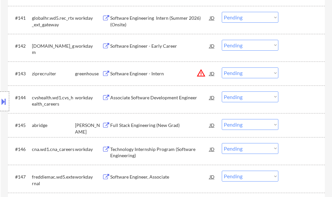
scroll to position [1285, 0]
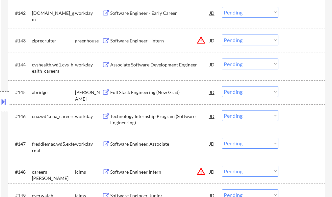
click at [138, 94] on div "Full Stack Engineering (New Grad)" at bounding box center [159, 92] width 99 height 7
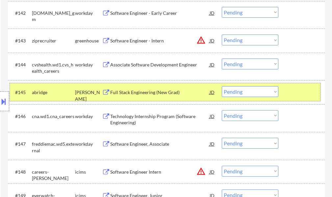
click at [313, 84] on div "#145 abridge [PERSON_NAME] Full Stack Engineering (New Grad) JD warning_amber C…" at bounding box center [165, 92] width 311 height 18
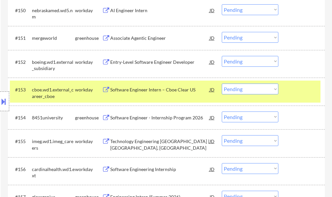
scroll to position [1515, 0]
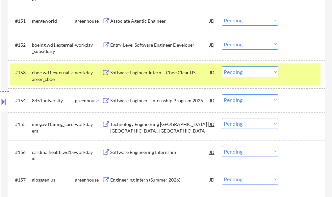
click at [304, 69] on div at bounding box center [302, 73] width 29 height 12
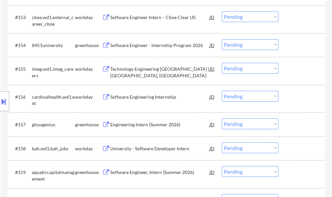
scroll to position [1581, 0]
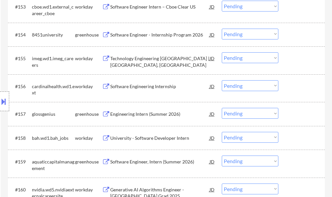
click at [140, 39] on div "Software Engineer - Internship Program 2026" at bounding box center [159, 35] width 99 height 12
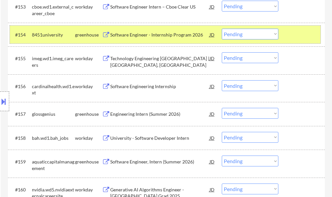
click at [300, 36] on div at bounding box center [302, 35] width 29 height 12
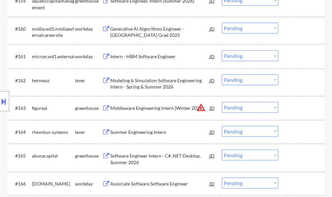
scroll to position [1779, 0]
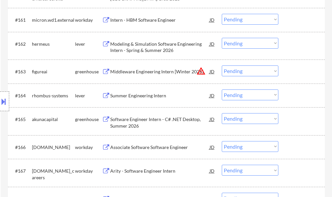
click at [131, 47] on div "Modeling & Simulation Software Engineering Intern - Spring & Summer 2026" at bounding box center [159, 47] width 99 height 13
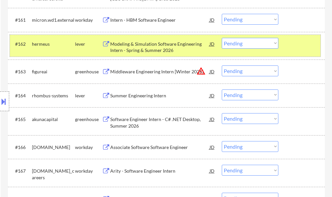
click at [298, 42] on div at bounding box center [302, 44] width 29 height 12
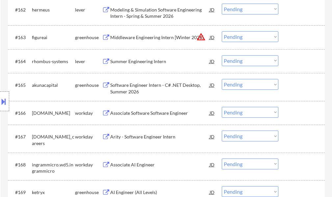
scroll to position [1844, 0]
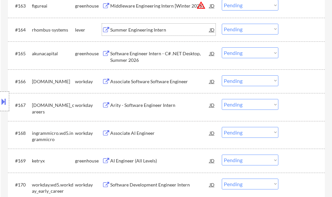
click at [142, 29] on div "Summer Engineering Intern" at bounding box center [159, 30] width 99 height 7
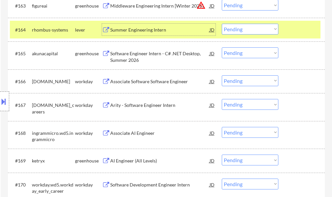
click at [307, 27] on div at bounding box center [302, 30] width 29 height 12
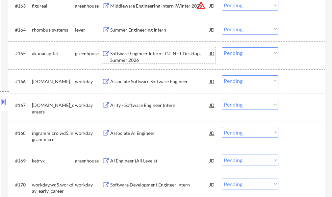
click at [150, 59] on div "Software Engineer Intern - C# .NET Desktop, Summer 2026" at bounding box center [159, 56] width 99 height 13
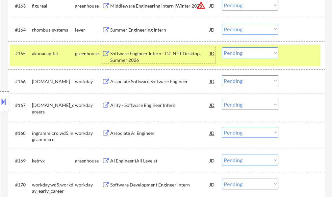
click at [289, 57] on div at bounding box center [302, 53] width 29 height 12
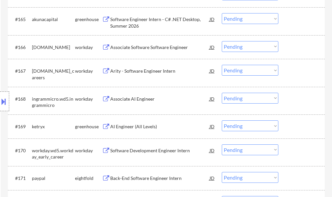
scroll to position [1910, 0]
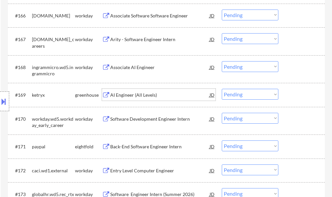
click at [135, 92] on div "AI Engineer (All Levels)" at bounding box center [159, 95] width 99 height 7
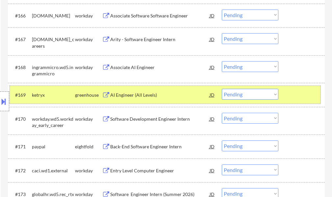
click at [286, 96] on div "#169 ketryx greenhouse AI Engineer (All Levels) JD warning_amber Choose an opti…" at bounding box center [165, 95] width 311 height 18
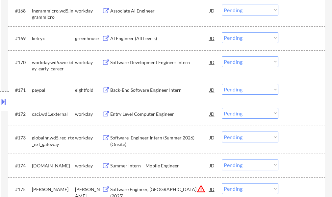
scroll to position [2009, 0]
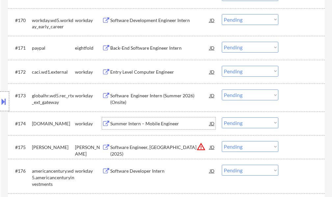
click at [150, 122] on div "Summer Intern – Mobile Engineer" at bounding box center [159, 124] width 99 height 7
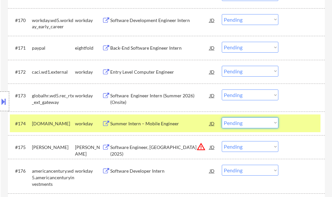
click at [243, 123] on select "Choose an option... Pending Applied Excluded (Questions) Excluded (Expired) Exc…" at bounding box center [250, 123] width 57 height 11
click at [222, 118] on select "Choose an option... Pending Applied Excluded (Questions) Excluded (Expired) Exc…" at bounding box center [250, 123] width 57 height 11
click at [298, 122] on div at bounding box center [302, 124] width 29 height 12
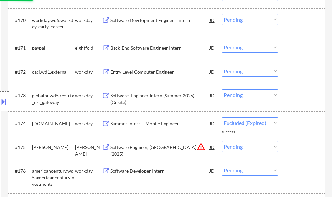
select select ""pending""
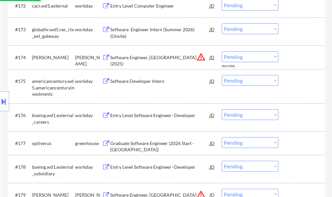
scroll to position [2174, 0]
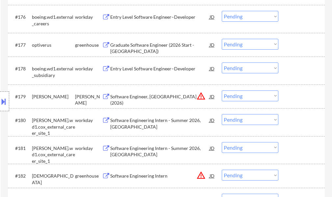
click at [152, 45] on div "Graduate Software Engineer (2026 Start - [GEOGRAPHIC_DATA])" at bounding box center [159, 48] width 99 height 13
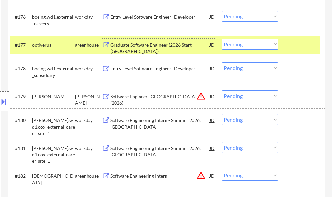
click at [289, 46] on div at bounding box center [302, 45] width 29 height 12
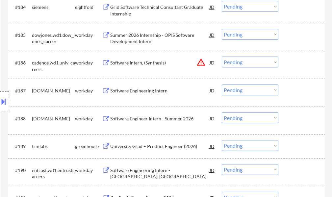
scroll to position [2437, 0]
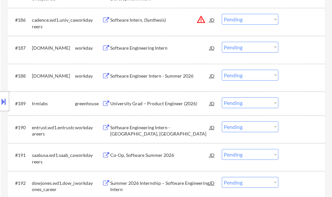
click at [152, 107] on div "University Grad – Product Engineer (2026)" at bounding box center [159, 103] width 99 height 12
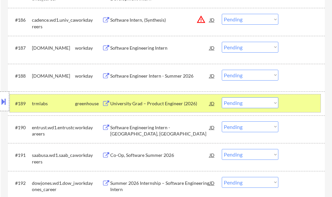
click at [285, 102] on div "#189 trmlabs greenhouse University Grad – Product Engineer (2026) JD warning_am…" at bounding box center [165, 104] width 311 height 18
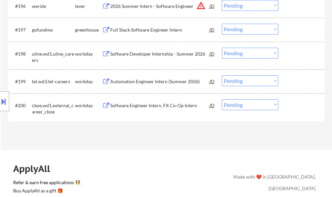
scroll to position [2734, 0]
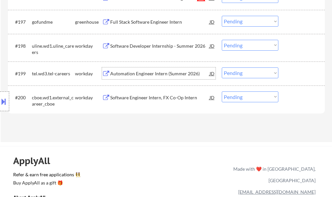
click at [148, 76] on div "Automation Engineer Intern (Summer 2026)" at bounding box center [159, 73] width 99 height 7
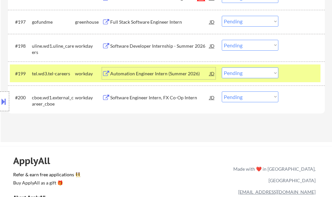
click at [305, 70] on div at bounding box center [302, 74] width 29 height 12
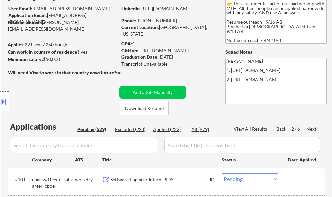
scroll to position [66, 0]
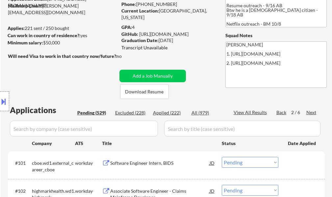
click at [308, 113] on div "Next" at bounding box center [312, 112] width 11 height 7
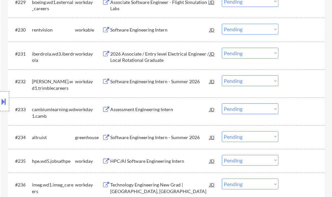
scroll to position [955, 0]
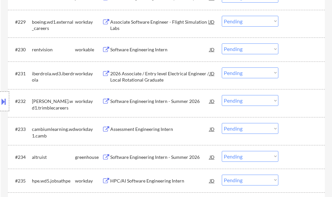
click at [145, 53] on div "Software Engineering Intern" at bounding box center [159, 49] width 99 height 7
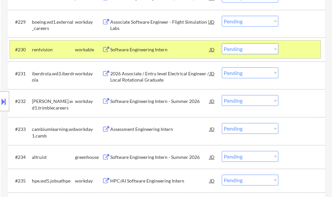
click at [294, 48] on div at bounding box center [302, 49] width 29 height 12
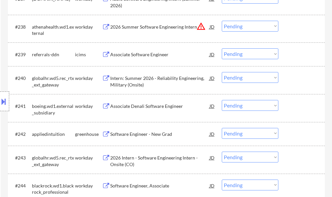
scroll to position [1252, 0]
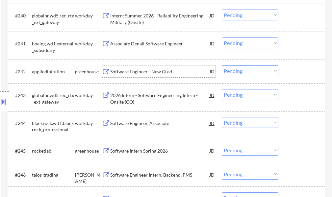
click at [136, 70] on div "Software Engineer - New Grad" at bounding box center [159, 72] width 99 height 7
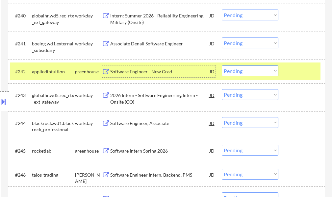
click at [284, 72] on div "#242 appliedintuition greenhouse Software Engineer - New Grad JD Choose an opti…" at bounding box center [165, 72] width 311 height 18
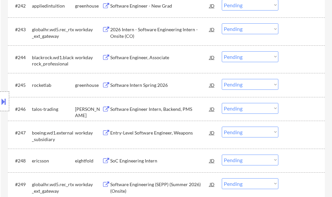
scroll to position [1350, 0]
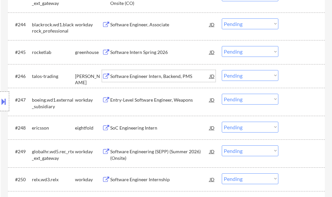
click at [148, 80] on div "Software Engineer Intern, Backend, PMS" at bounding box center [159, 76] width 99 height 12
